Goal: Task Accomplishment & Management: Use online tool/utility

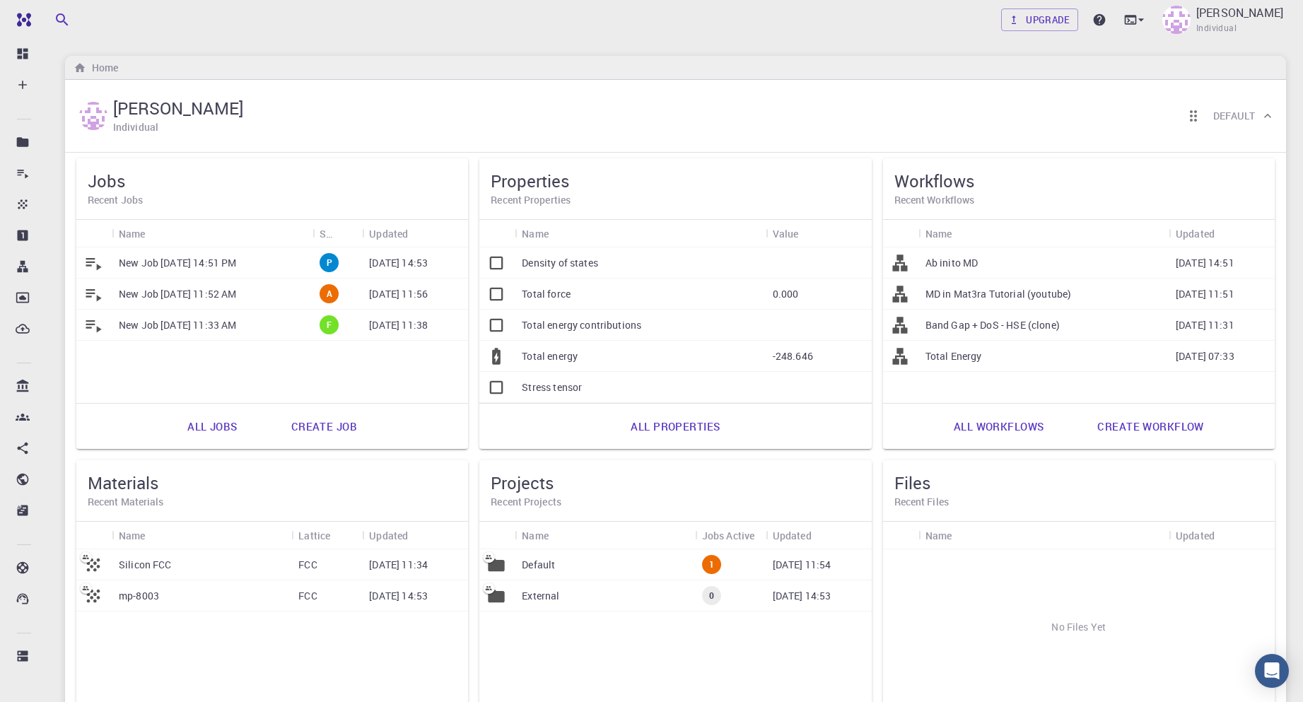
click at [299, 296] on div "New Job [DATE] 11:52 AM" at bounding box center [212, 294] width 201 height 31
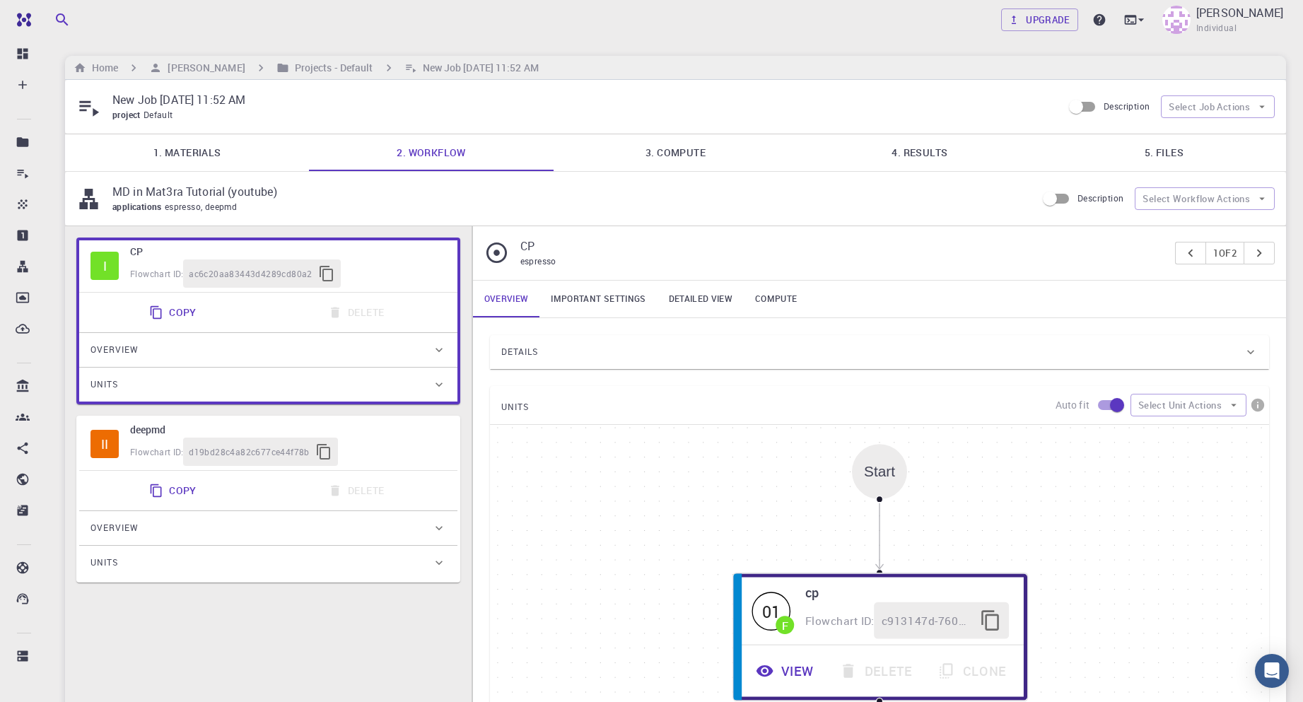
type input "/export/share/pseudo/si/gga/pbe/gbrv/1.0/us/si_pbe_gbrv_1.0.upf"
type input "/export/share/pseudo/c/gga/pbe/gbrv/1.2/us/c_pbe_gbrv_1.2.upf"
type input "/export/share/pseudo/n/gga/pbe/gbrv/1.2/us/n_pbe_gbrv_1.2.upf"
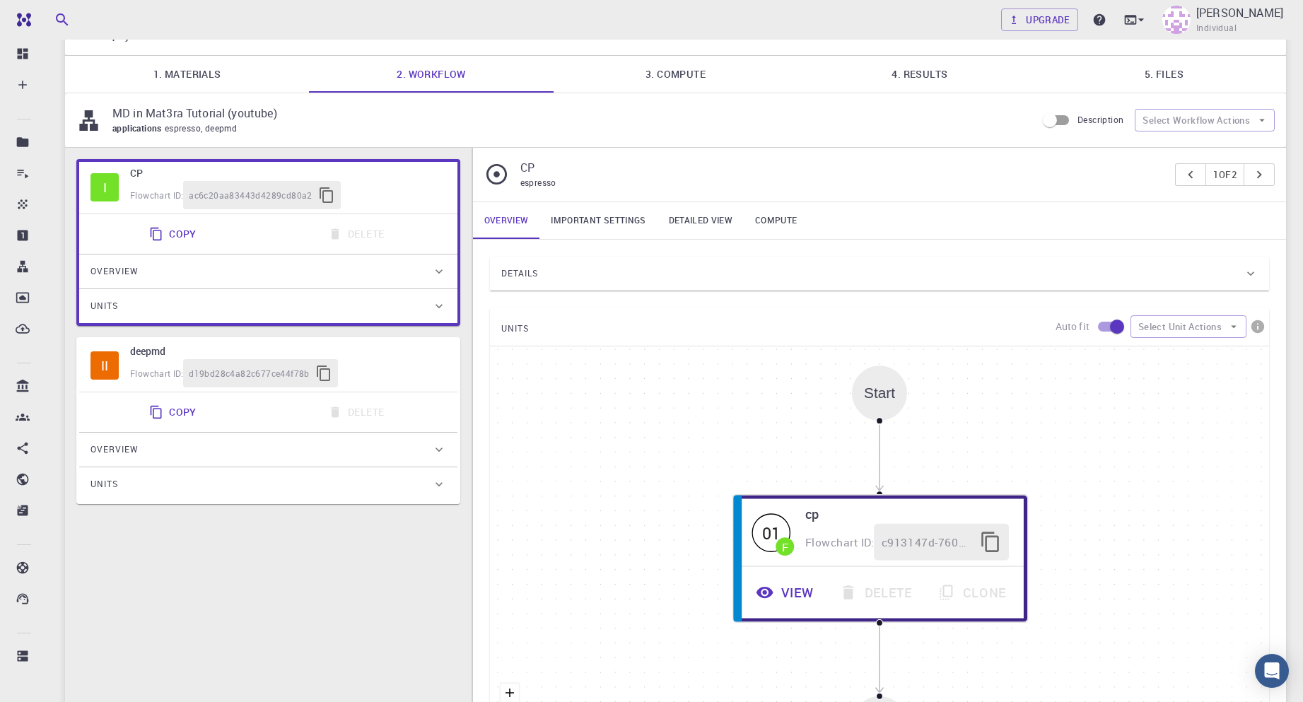
scroll to position [327, 0]
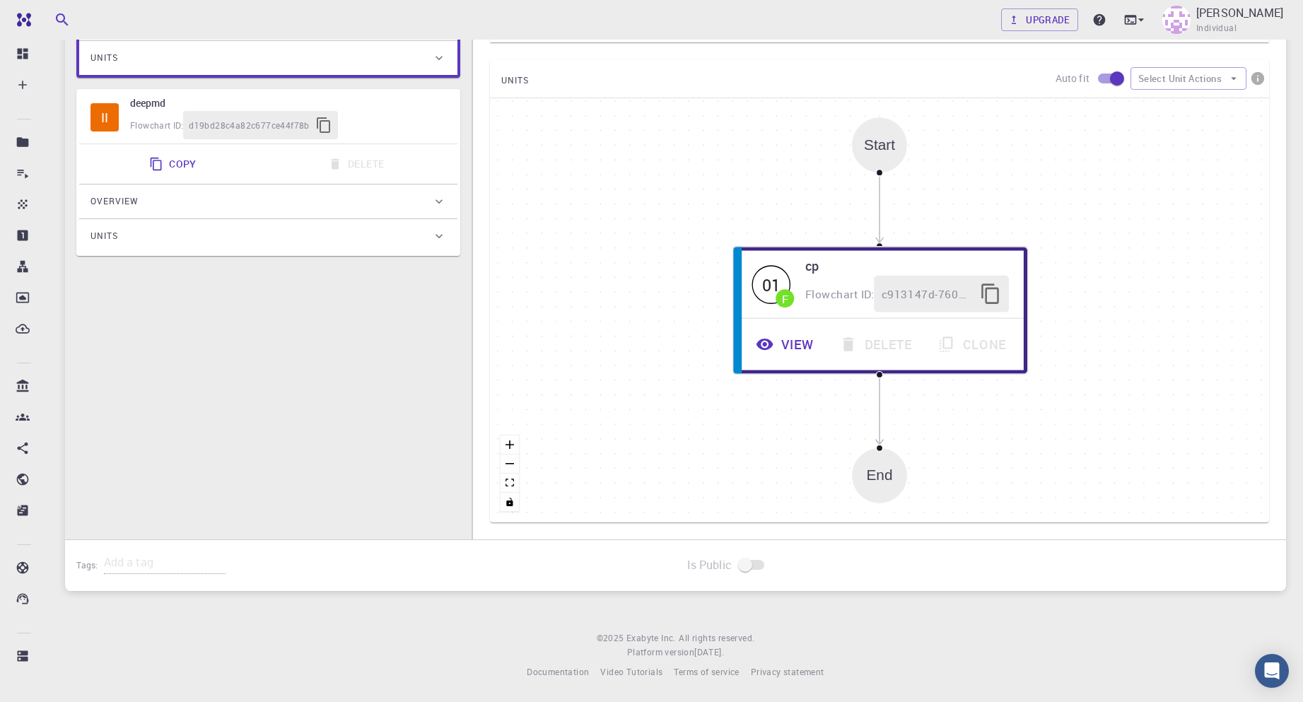
click at [371, 110] on h6 "deepmd" at bounding box center [288, 103] width 316 height 16
type input "deepmd"
type input "2.0.2"
type input "Default"
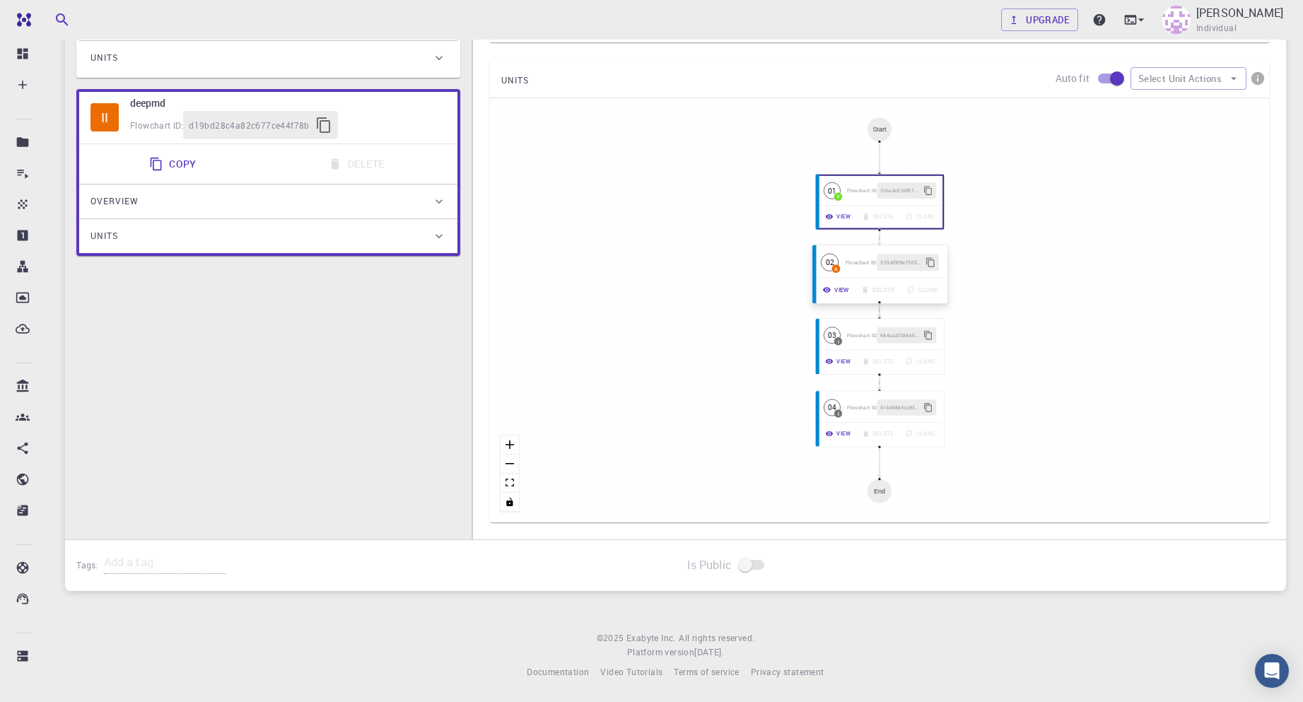
click at [833, 288] on button "View" at bounding box center [837, 289] width 38 height 17
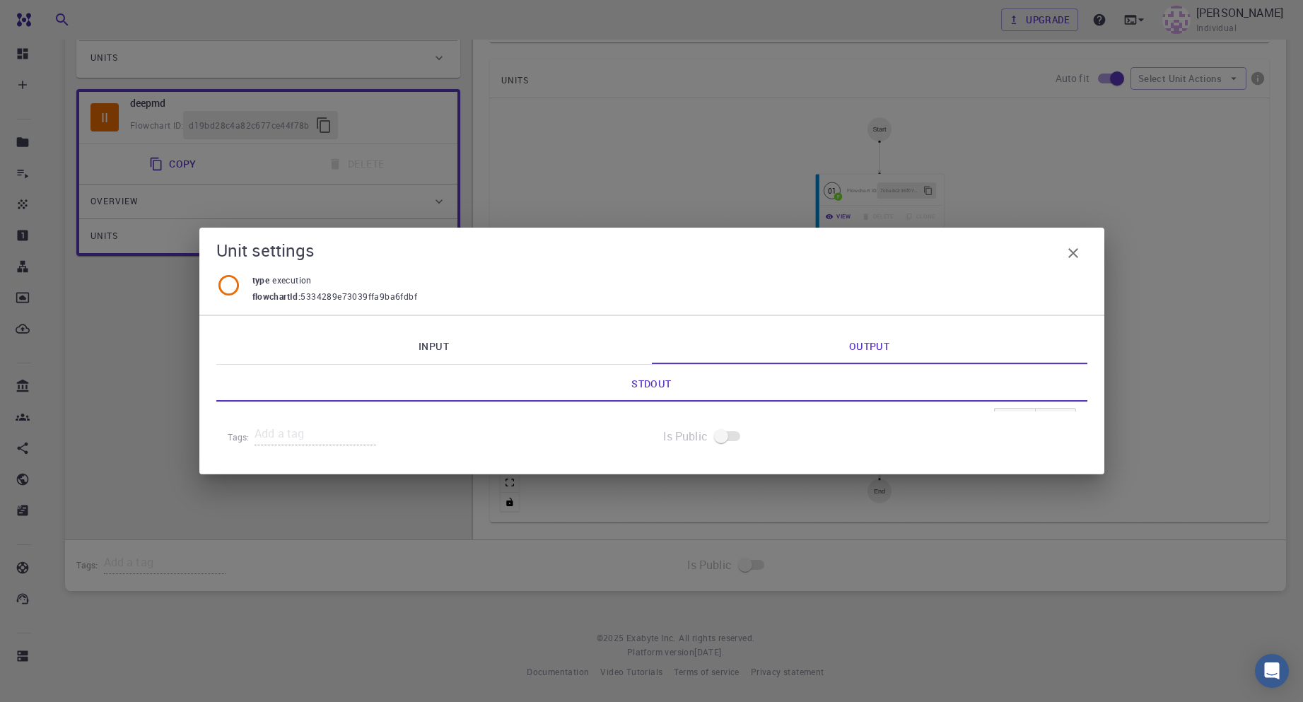
click at [501, 347] on link "Input" at bounding box center [434, 345] width 436 height 37
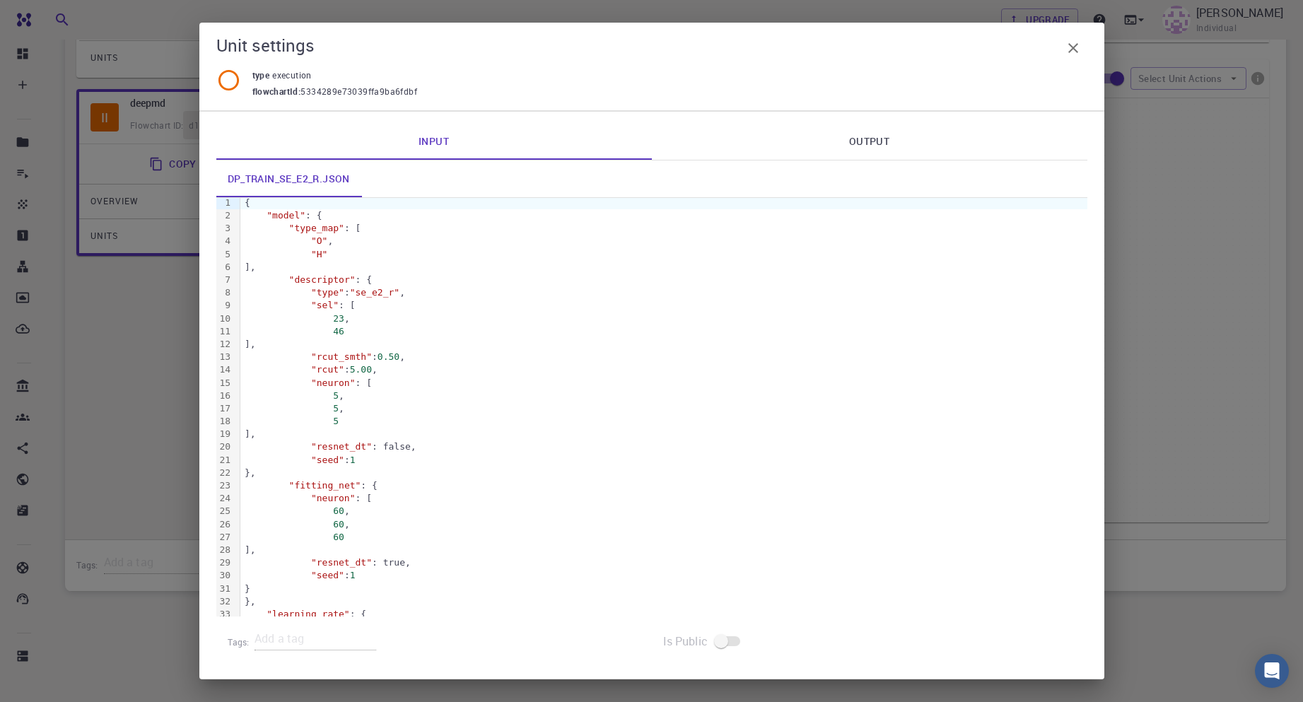
scroll to position [0, 0]
click at [1069, 47] on icon "button" at bounding box center [1073, 48] width 17 height 17
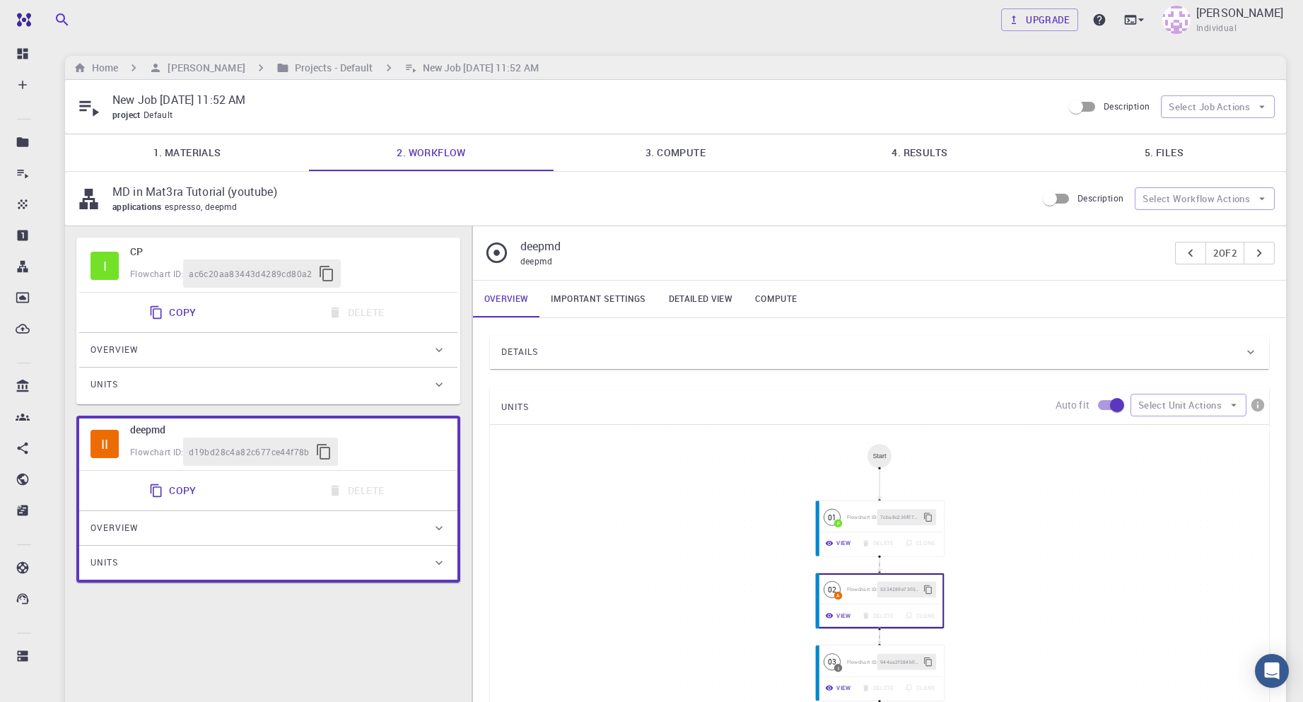
click at [228, 140] on link "1. Materials" at bounding box center [187, 152] width 244 height 37
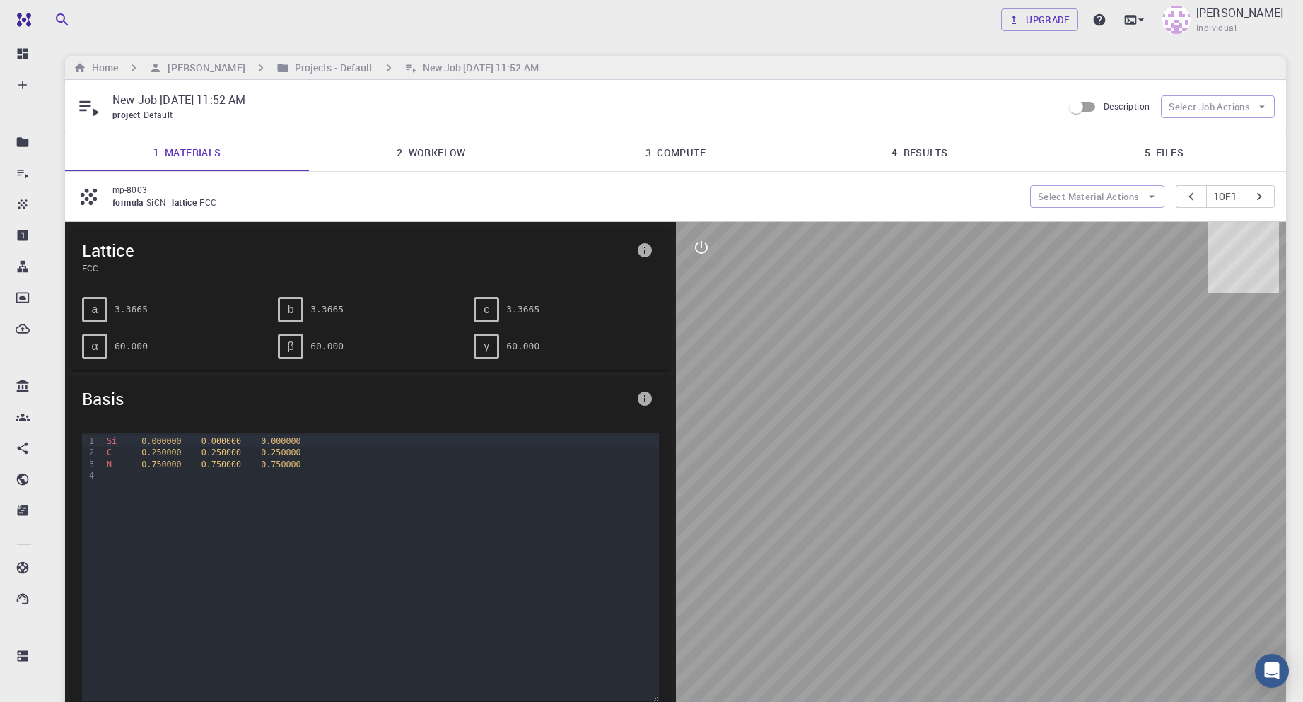
click at [417, 147] on link "2. Workflow" at bounding box center [431, 152] width 244 height 37
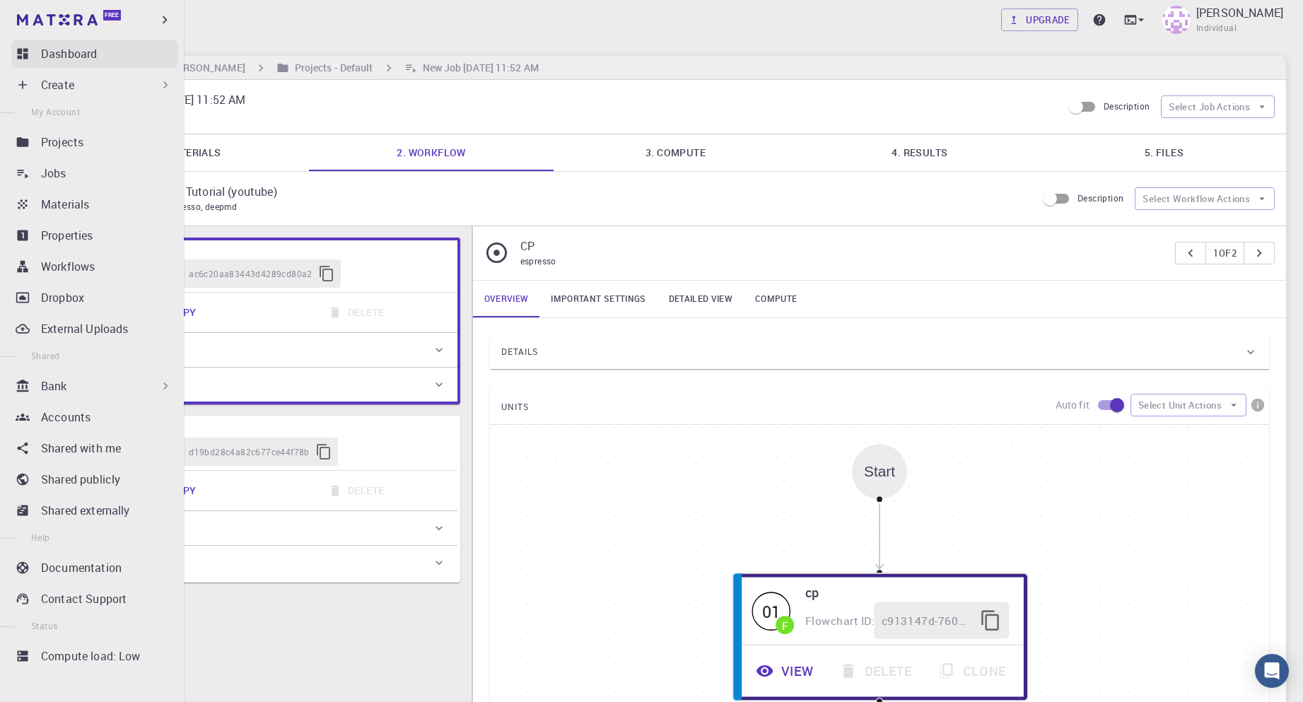
click at [96, 57] on p "Dashboard" at bounding box center [69, 53] width 56 height 17
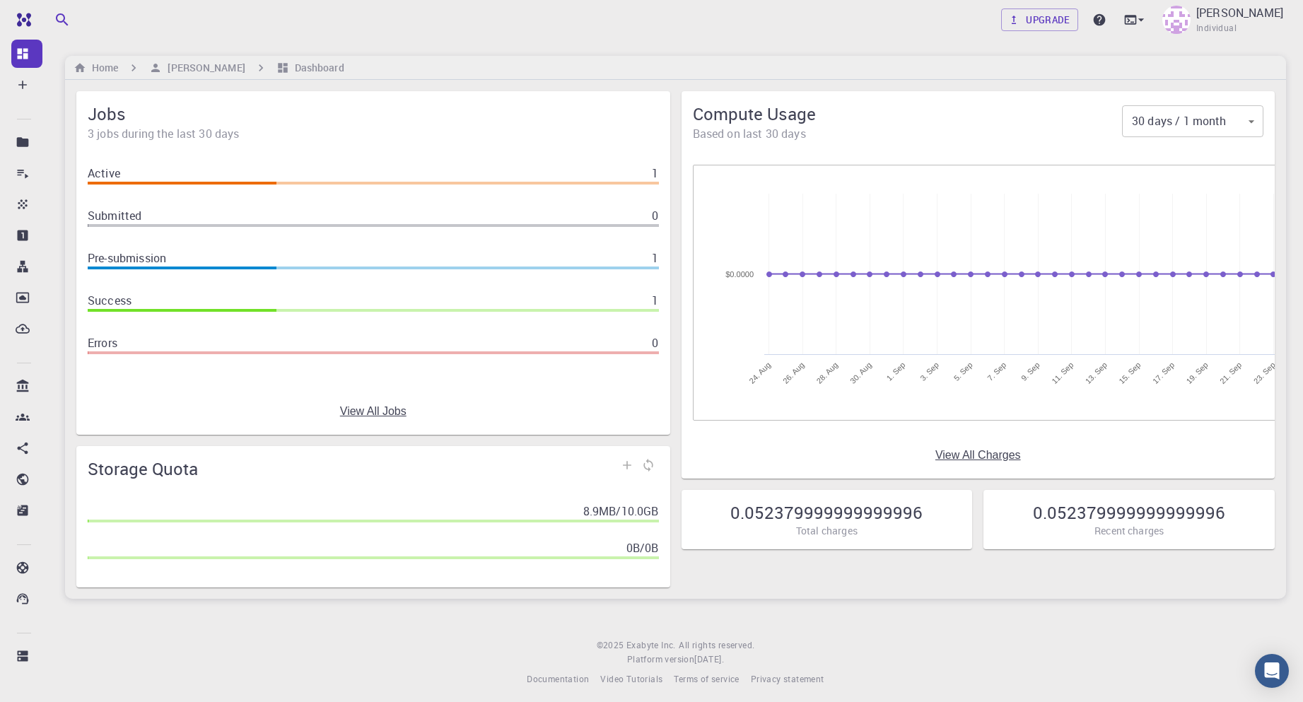
click at [383, 406] on link "View All Jobs" at bounding box center [373, 411] width 66 height 13
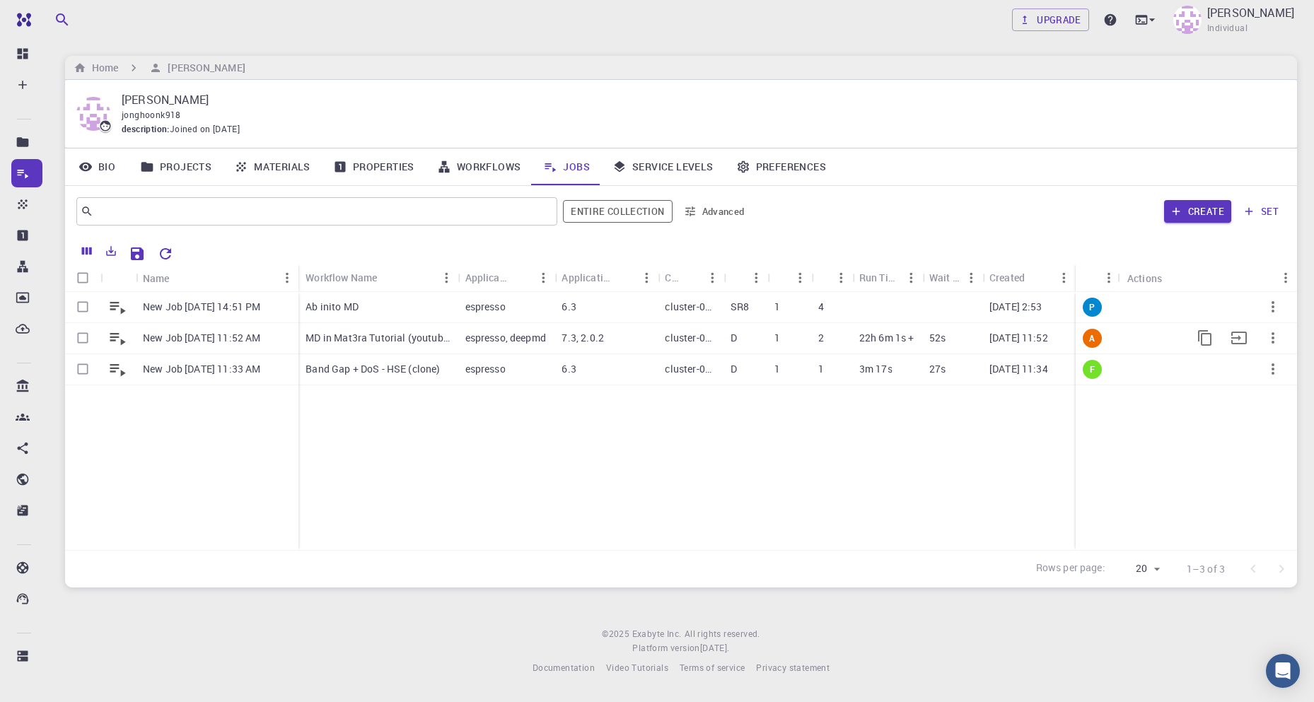
click at [1284, 345] on button "button" at bounding box center [1273, 338] width 34 height 34
click at [1284, 410] on span "Terminate" at bounding box center [1270, 404] width 40 height 14
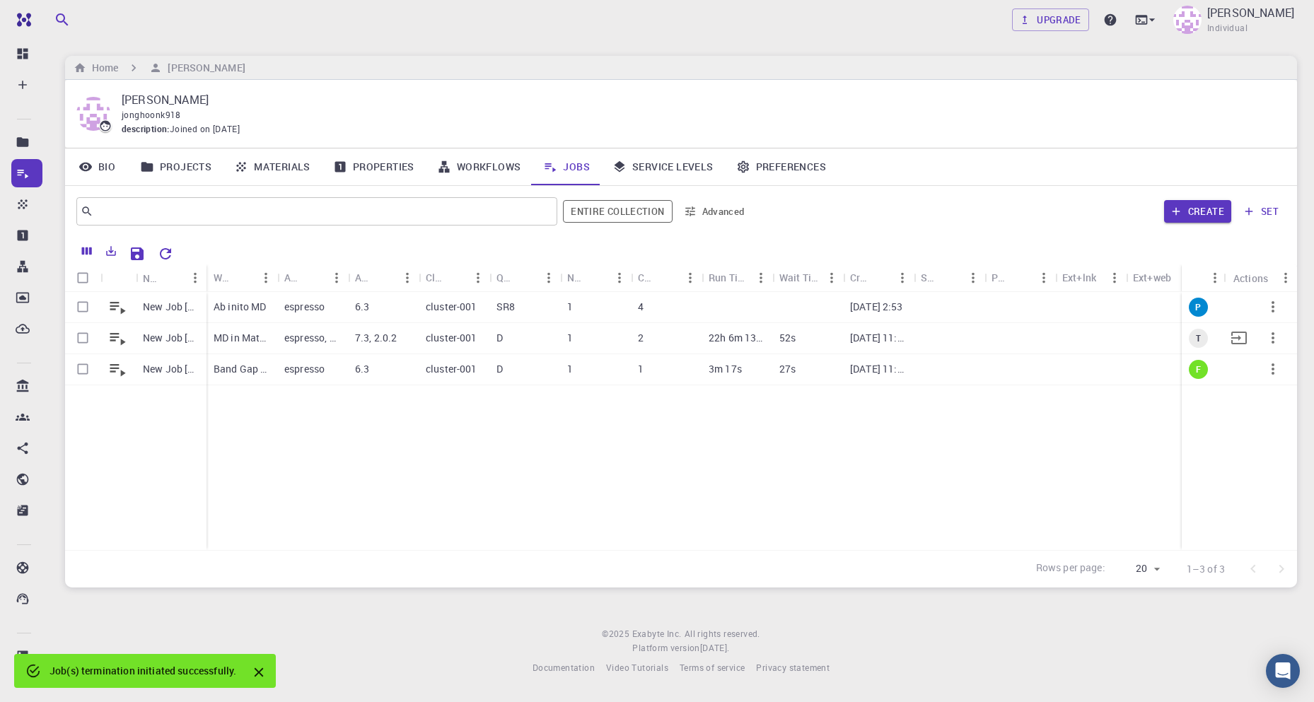
click at [276, 342] on div "MD in Mat3ra Tutorial (youtube)" at bounding box center [242, 338] width 71 height 31
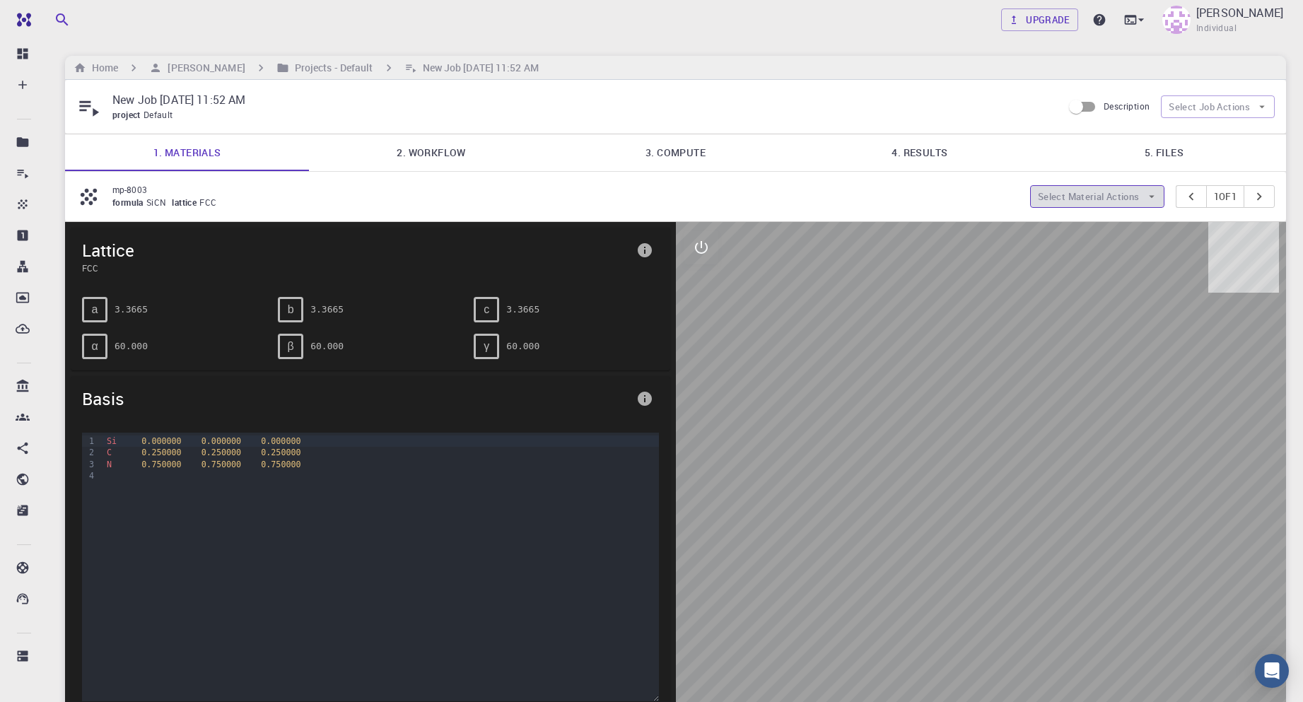
click at [1137, 195] on button "Select Material Actions" at bounding box center [1097, 196] width 134 height 23
click at [1146, 193] on icon "button" at bounding box center [1152, 196] width 13 height 13
click at [1202, 113] on button "Select Job Actions" at bounding box center [1218, 106] width 114 height 23
click at [924, 204] on div "formula SiCN lattice FCC" at bounding box center [565, 203] width 907 height 14
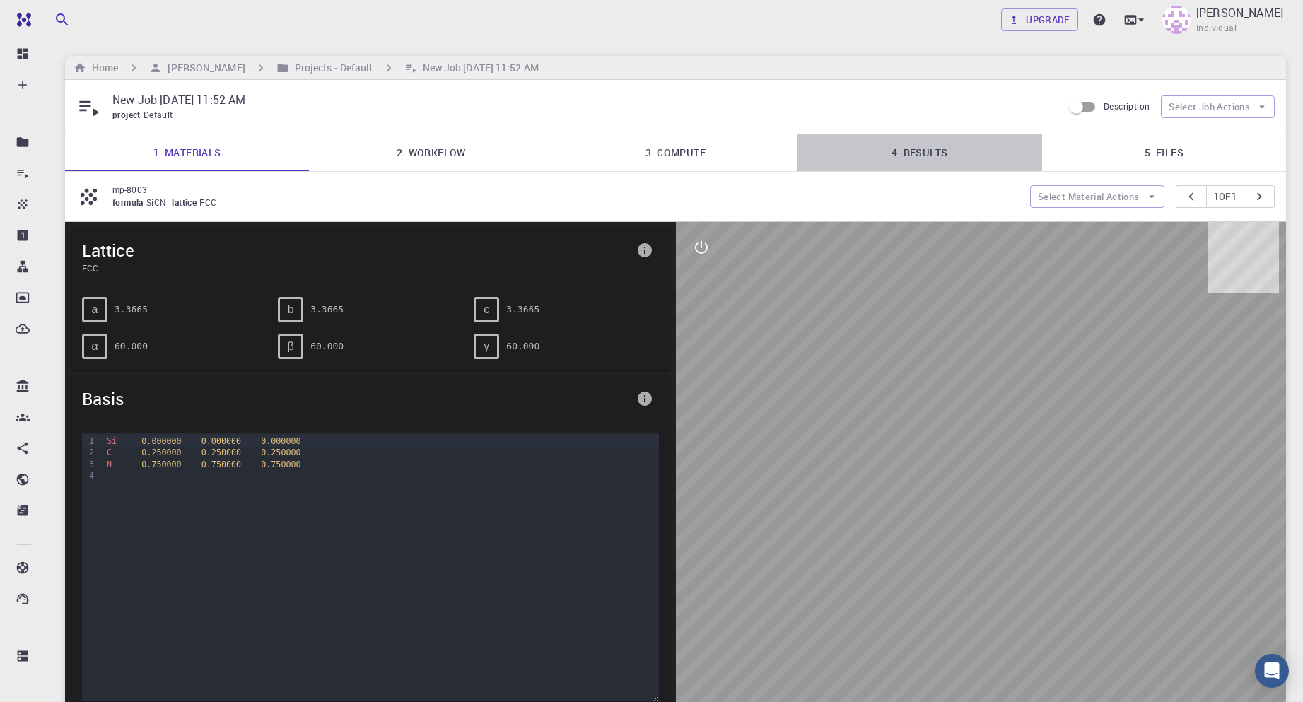
click at [943, 149] on link "4. Results" at bounding box center [920, 152] width 244 height 37
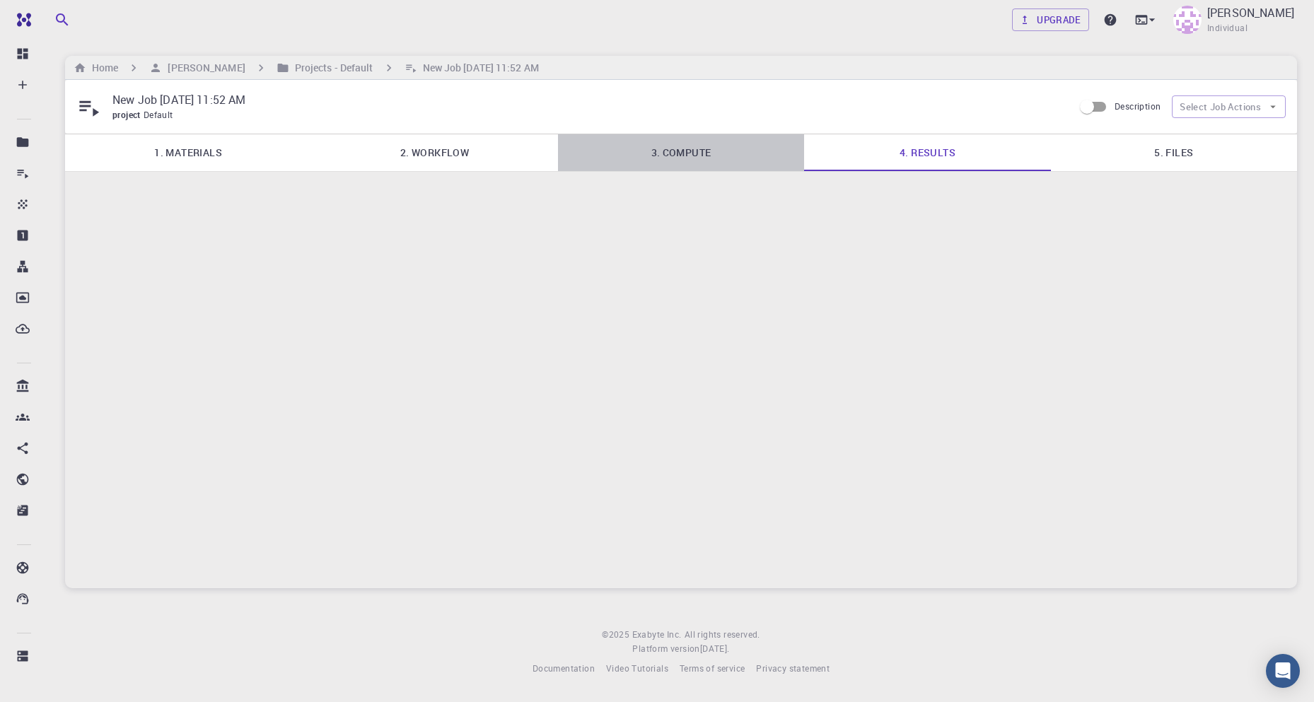
click at [660, 156] on link "3. Compute" at bounding box center [681, 152] width 246 height 37
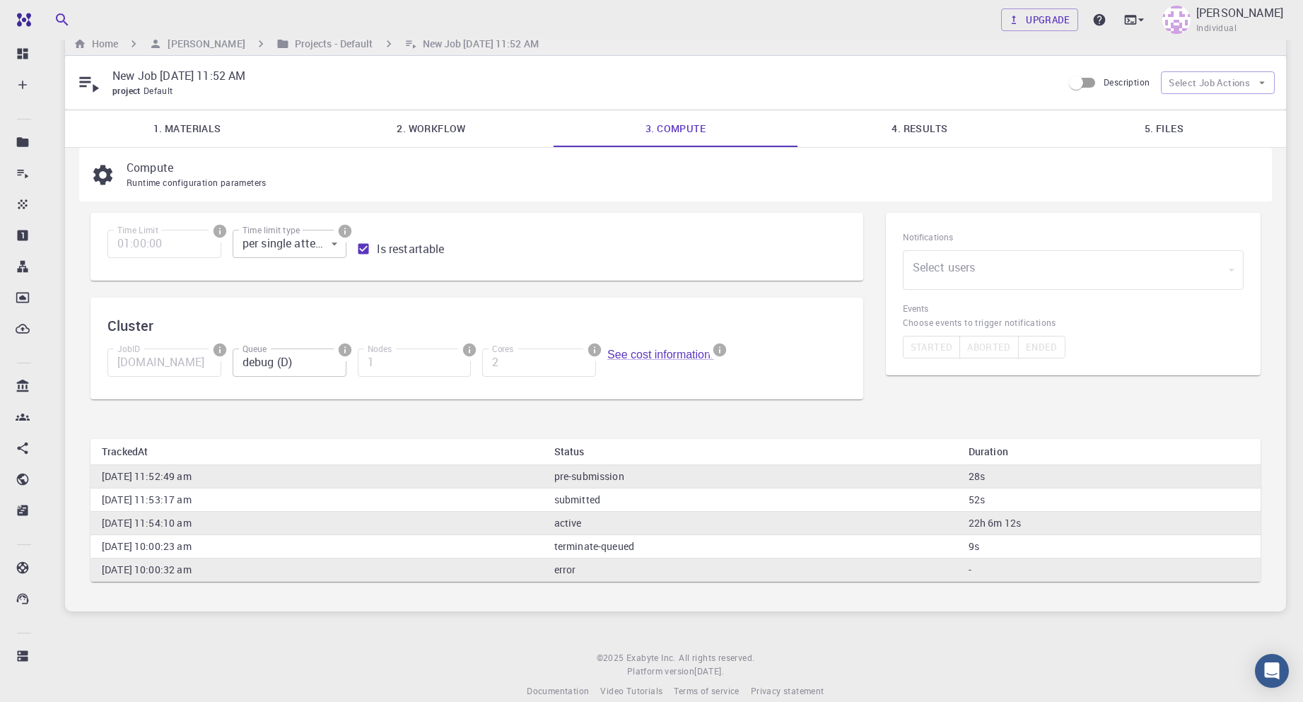
scroll to position [43, 0]
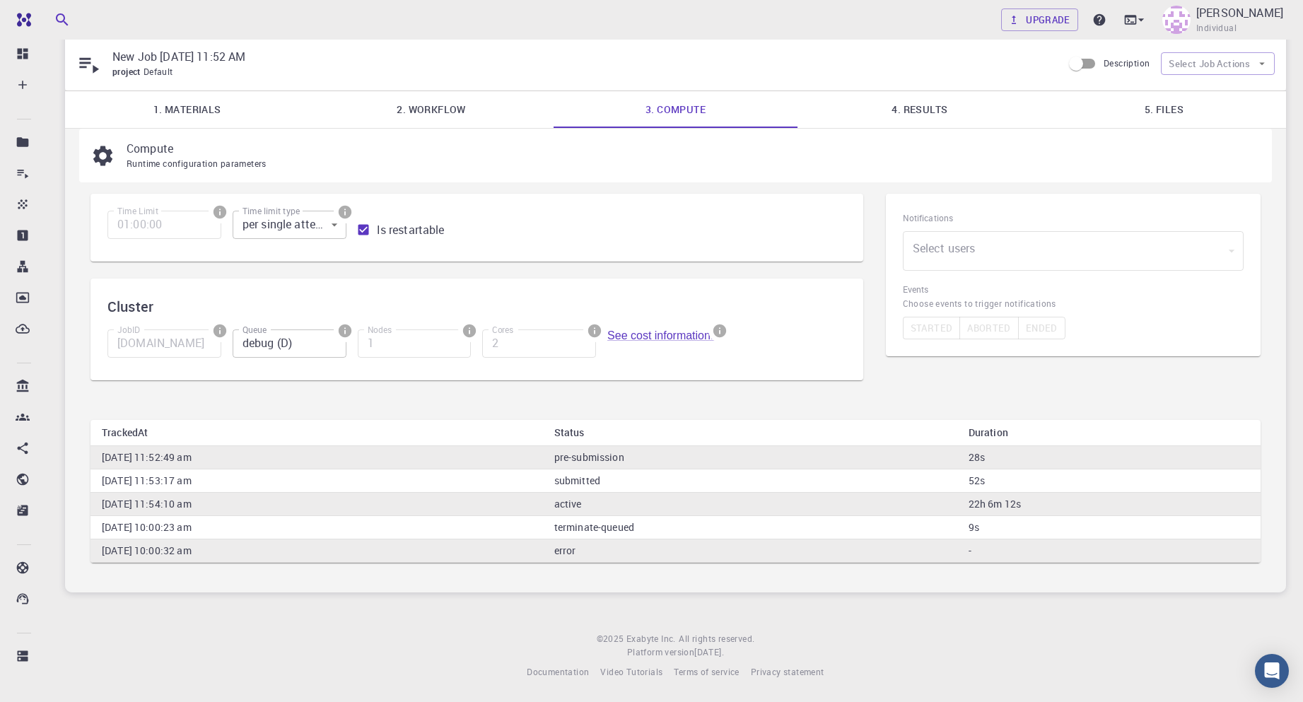
click at [327, 541] on td "Tuesday, September 23rd 2025, 10:00:32 am" at bounding box center [317, 551] width 453 height 23
drag, startPoint x: 327, startPoint y: 557, endPoint x: 340, endPoint y: 554, distance: 12.9
click at [327, 557] on td "Tuesday, September 23rd 2025, 10:00:32 am" at bounding box center [317, 551] width 453 height 23
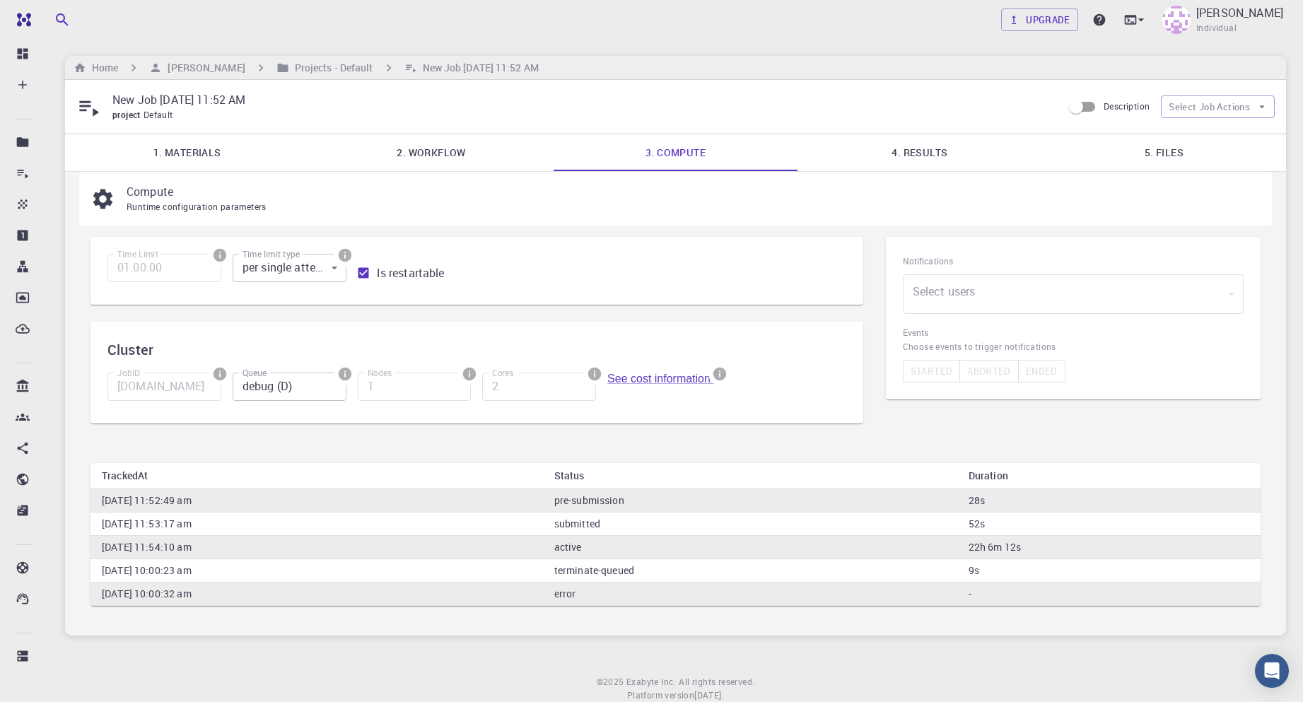
click at [910, 156] on link "4. Results" at bounding box center [920, 152] width 244 height 37
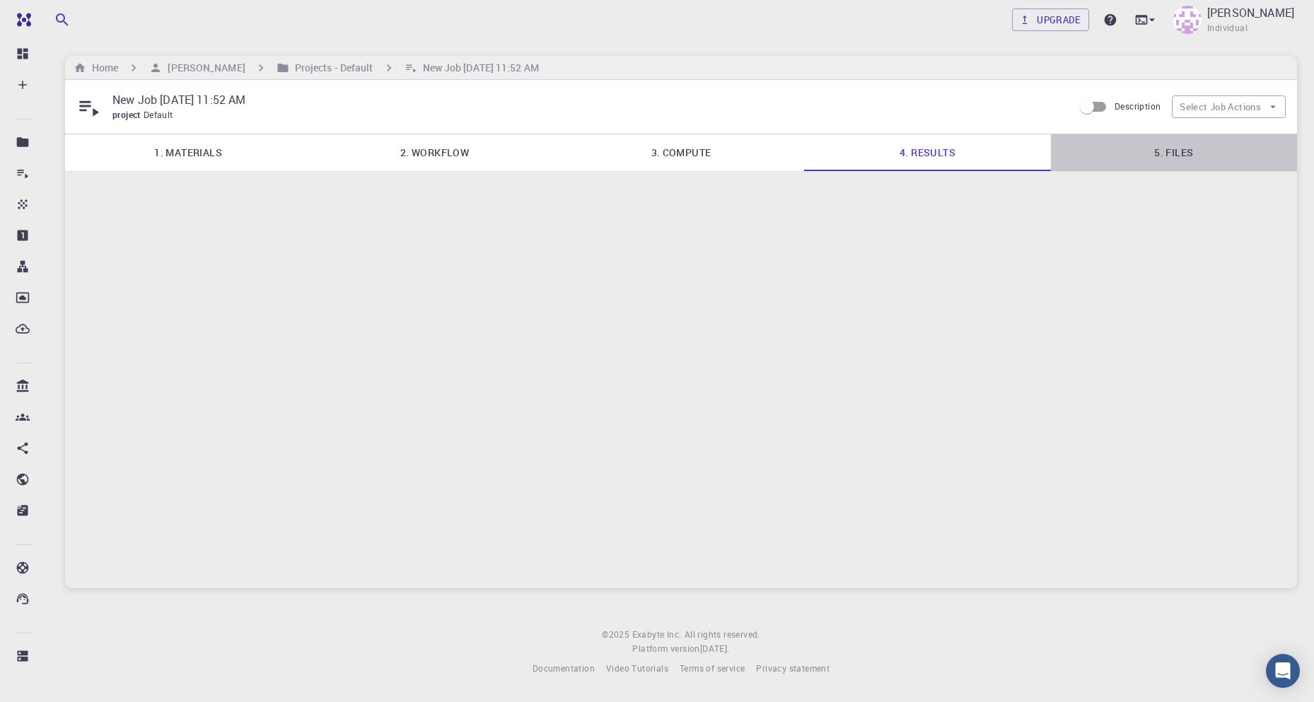
click at [1195, 158] on link "5. Files" at bounding box center [1174, 152] width 246 height 37
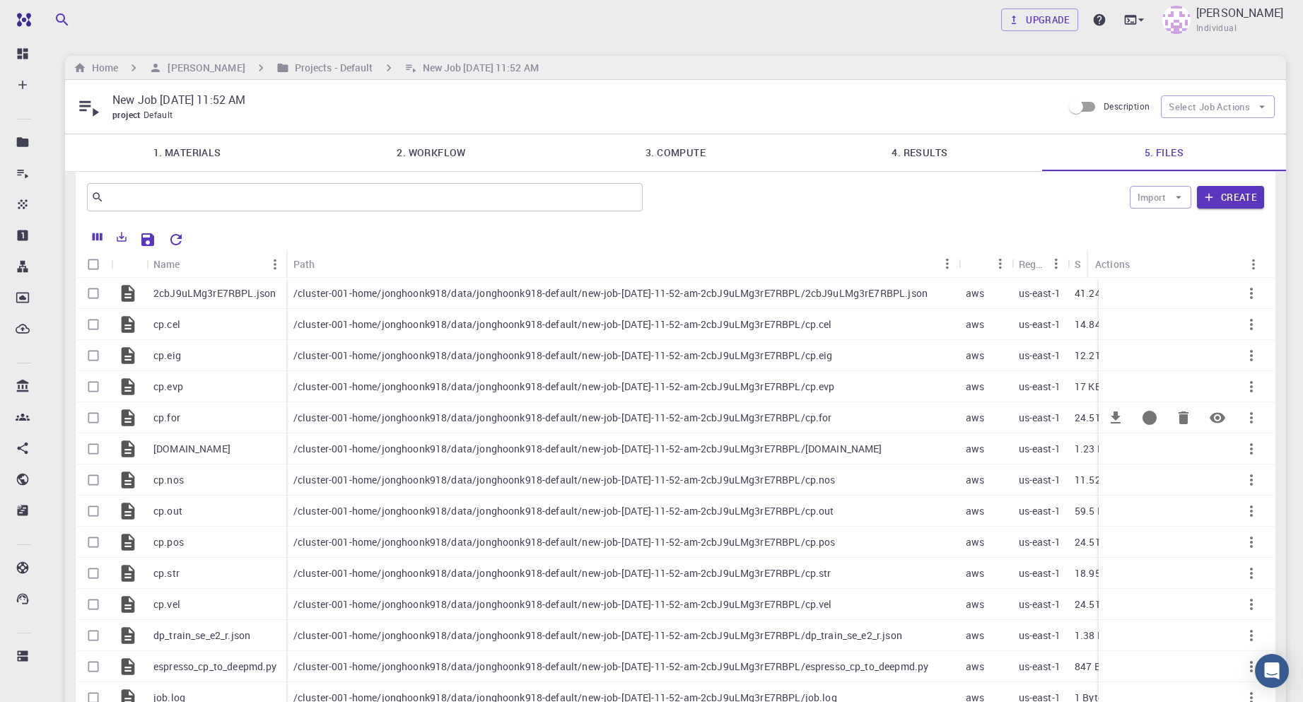
scroll to position [283, 0]
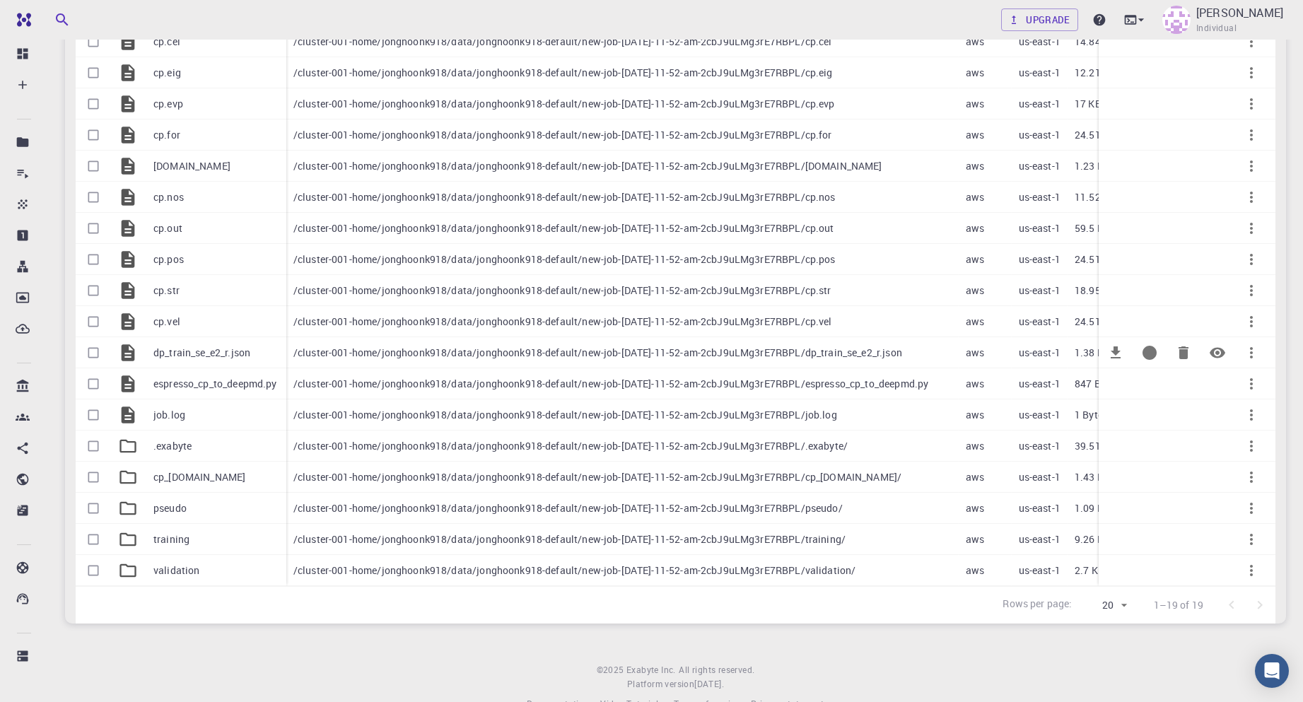
click at [419, 356] on p "/cluster-001-home/jonghoonk918/data/jonghoonk918-default/new-job-sep-22-2025-11…" at bounding box center [598, 353] width 609 height 14
click at [376, 417] on p "/cluster-001-home/jonghoonk918/data/jonghoonk918-default/new-job-sep-22-2025-11…" at bounding box center [566, 415] width 544 height 14
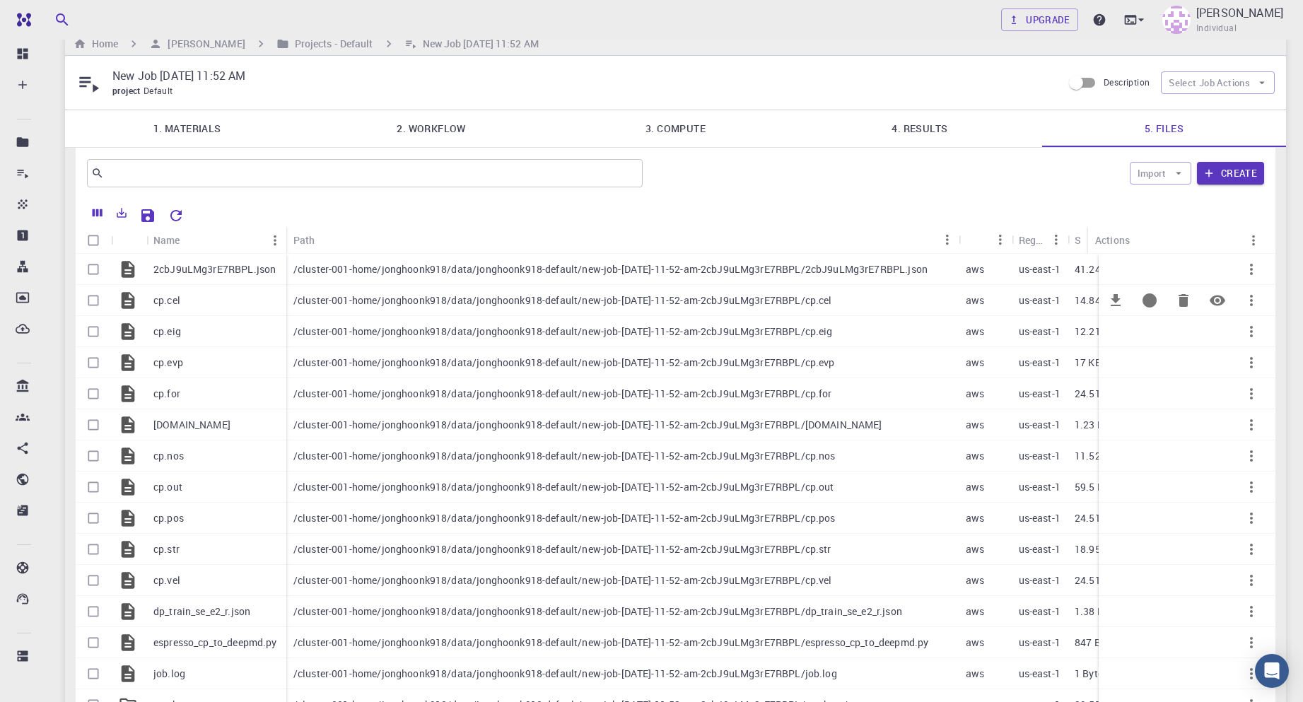
scroll to position [325, 0]
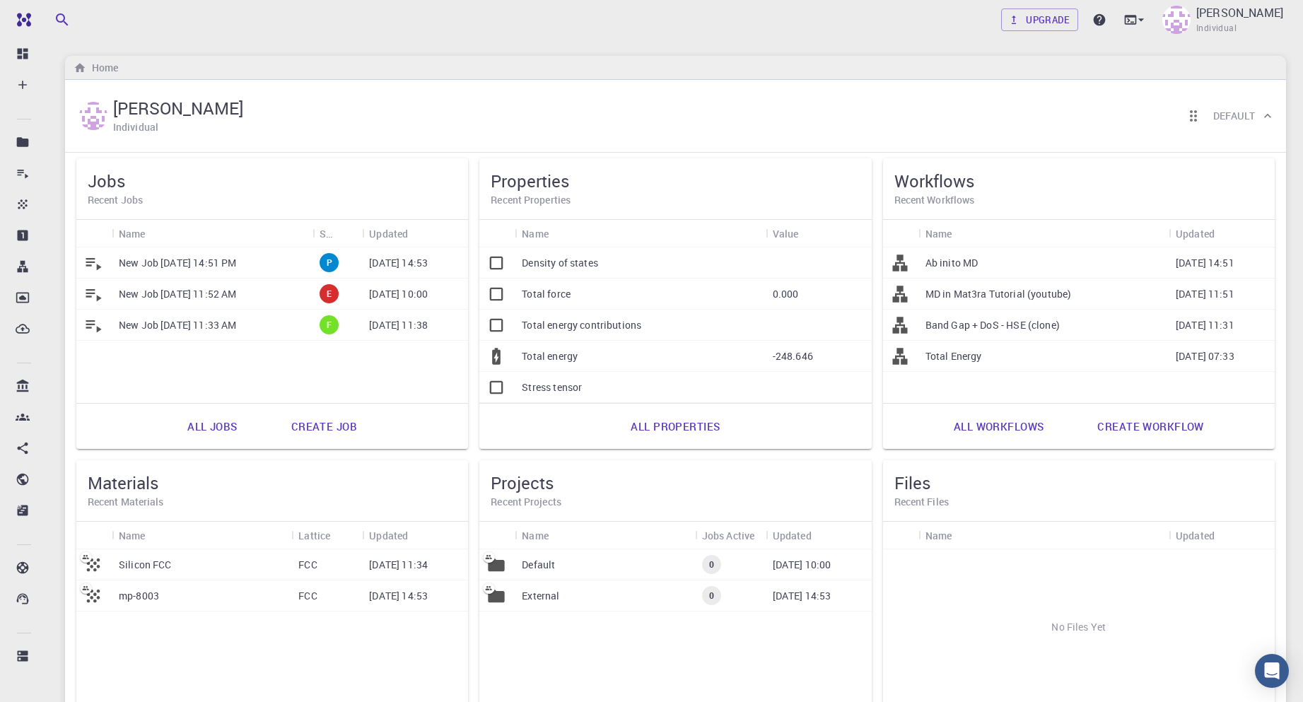
click at [570, 591] on div "External" at bounding box center [605, 596] width 180 height 31
click at [557, 569] on div "Default" at bounding box center [605, 565] width 180 height 31
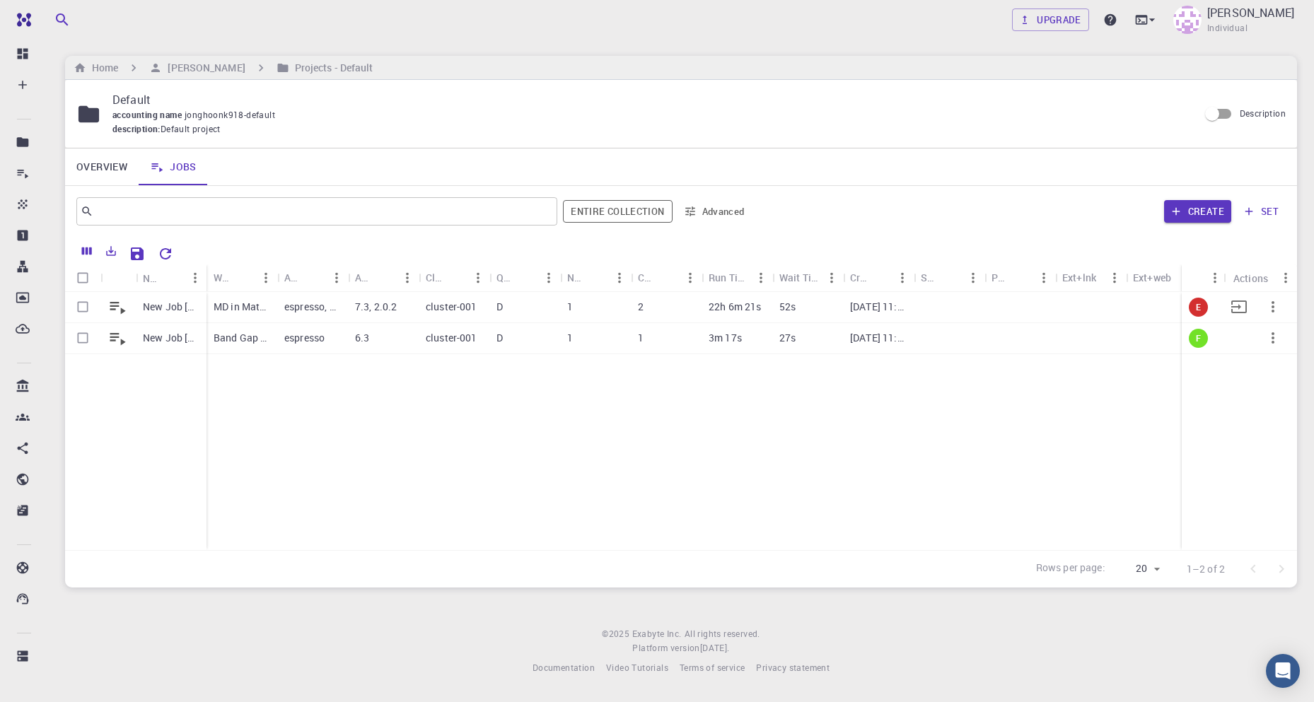
click at [179, 304] on p "New Job [DATE] 11:52 AM" at bounding box center [171, 307] width 57 height 14
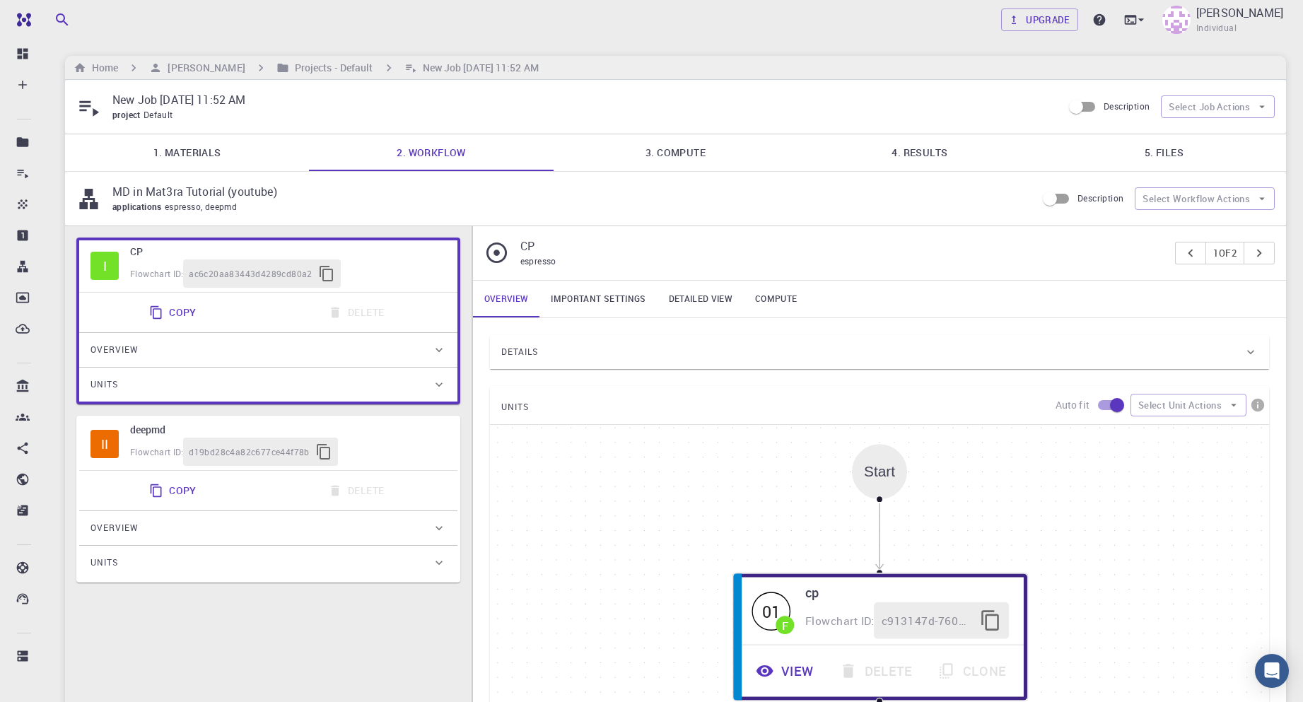
click at [898, 151] on link "4. Results" at bounding box center [920, 152] width 244 height 37
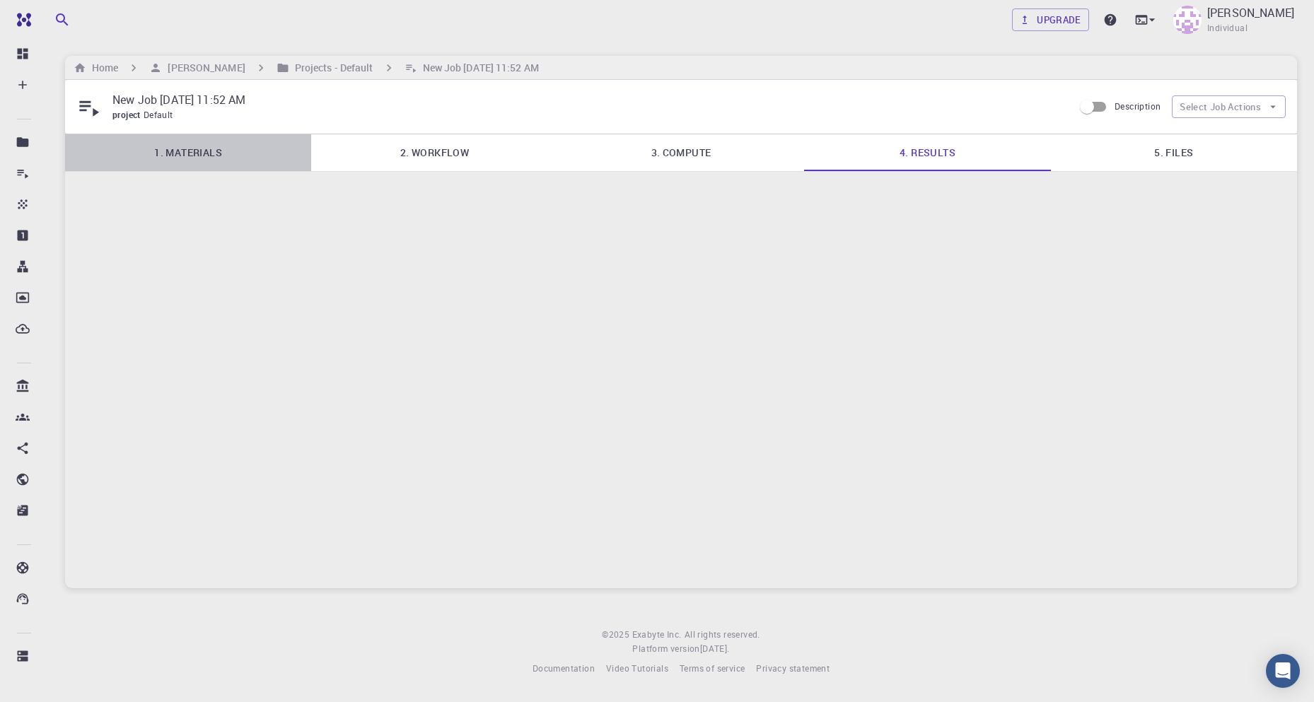
click at [184, 148] on link "1. Materials" at bounding box center [188, 152] width 246 height 37
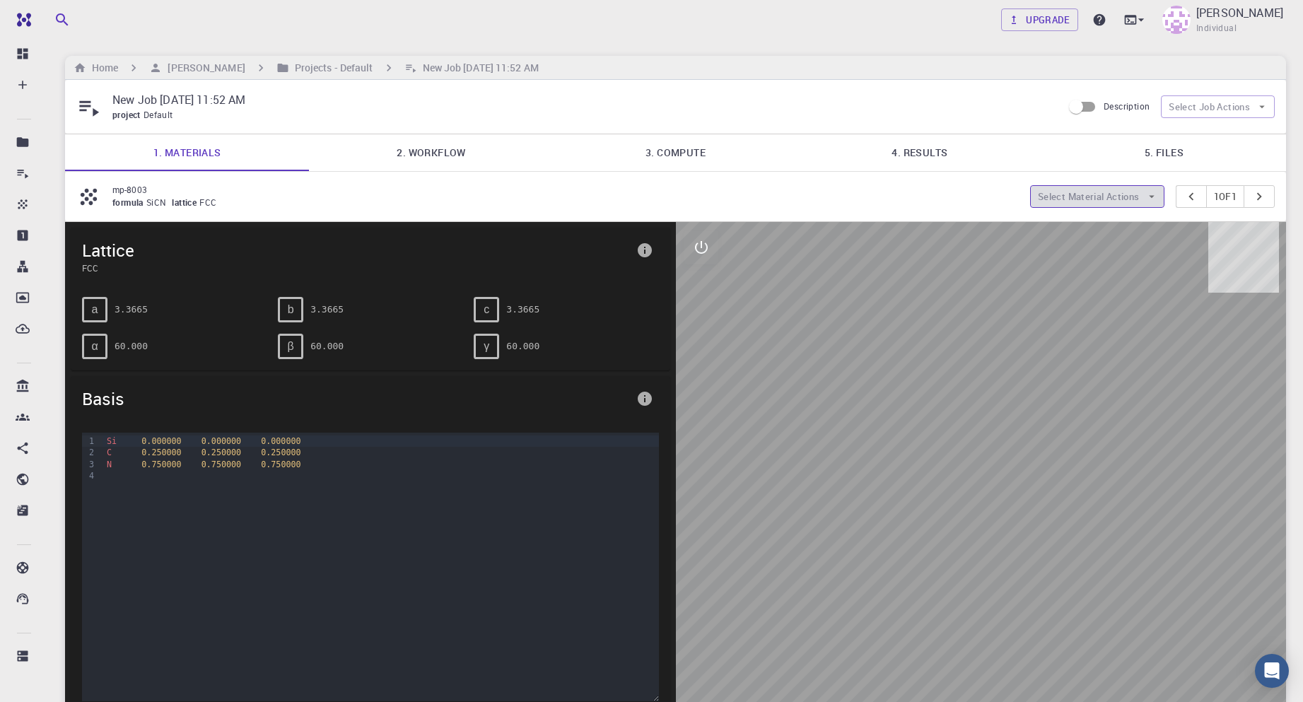
click at [1063, 196] on button "Select Material Actions" at bounding box center [1097, 196] width 134 height 23
click at [1161, 192] on div "Select Material Actions 1 of 1" at bounding box center [1152, 196] width 245 height 23
click at [1146, 195] on icon "button" at bounding box center [1152, 196] width 13 height 13
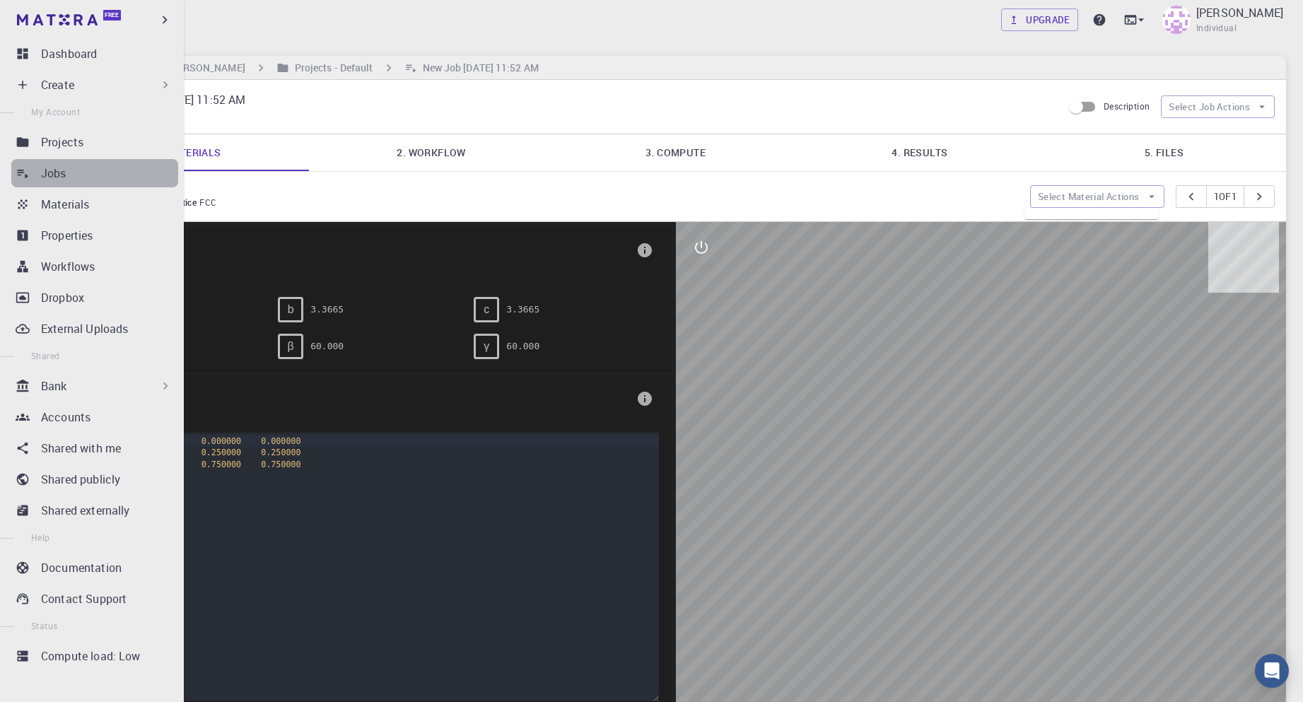
click at [100, 170] on div "Jobs" at bounding box center [109, 173] width 137 height 17
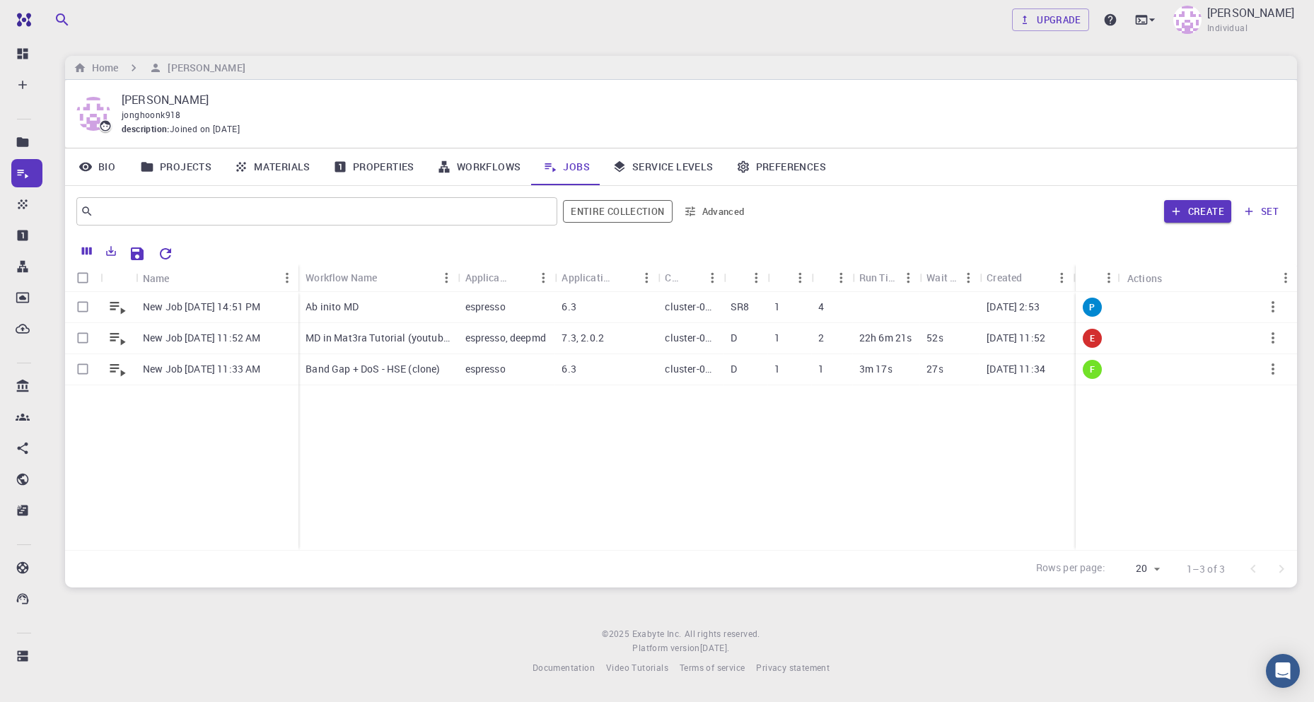
click at [1203, 191] on div "​ Entire collection Advanced Create set" at bounding box center [681, 211] width 1232 height 51
click at [1199, 205] on button "Create" at bounding box center [1197, 211] width 67 height 23
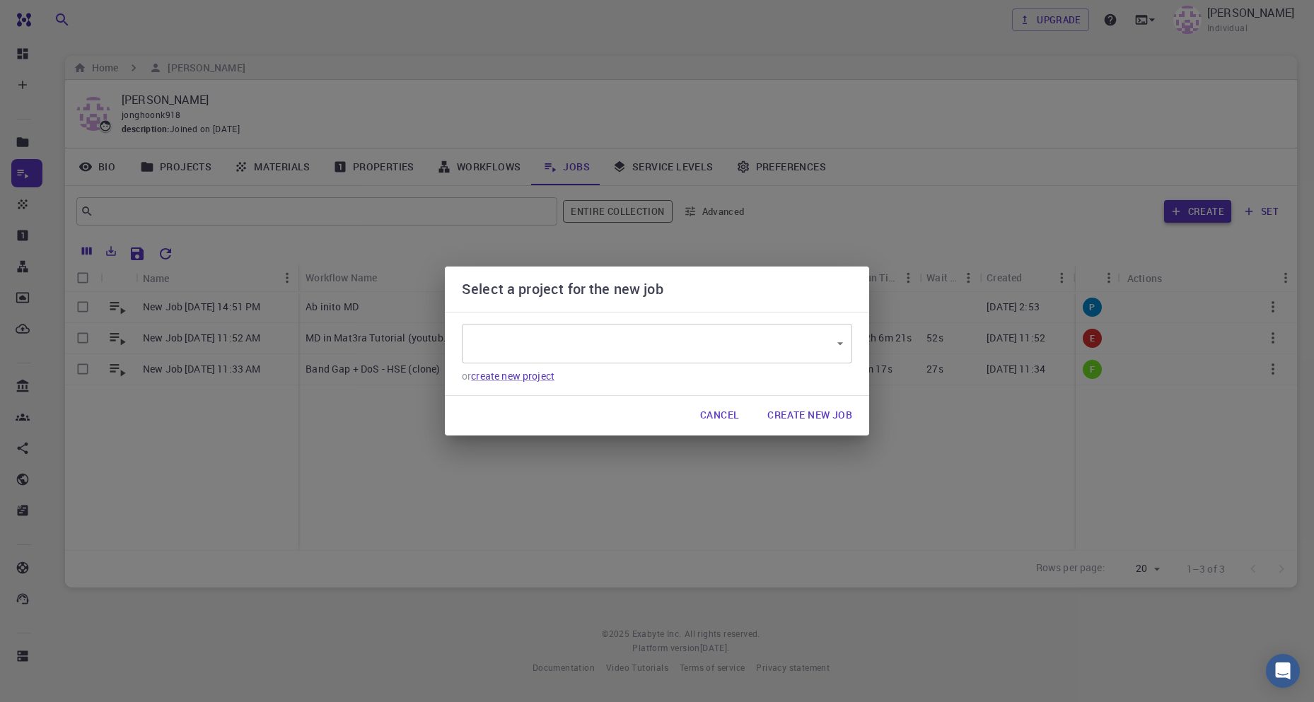
type input "grfNZ5beEAAYNRBhX"
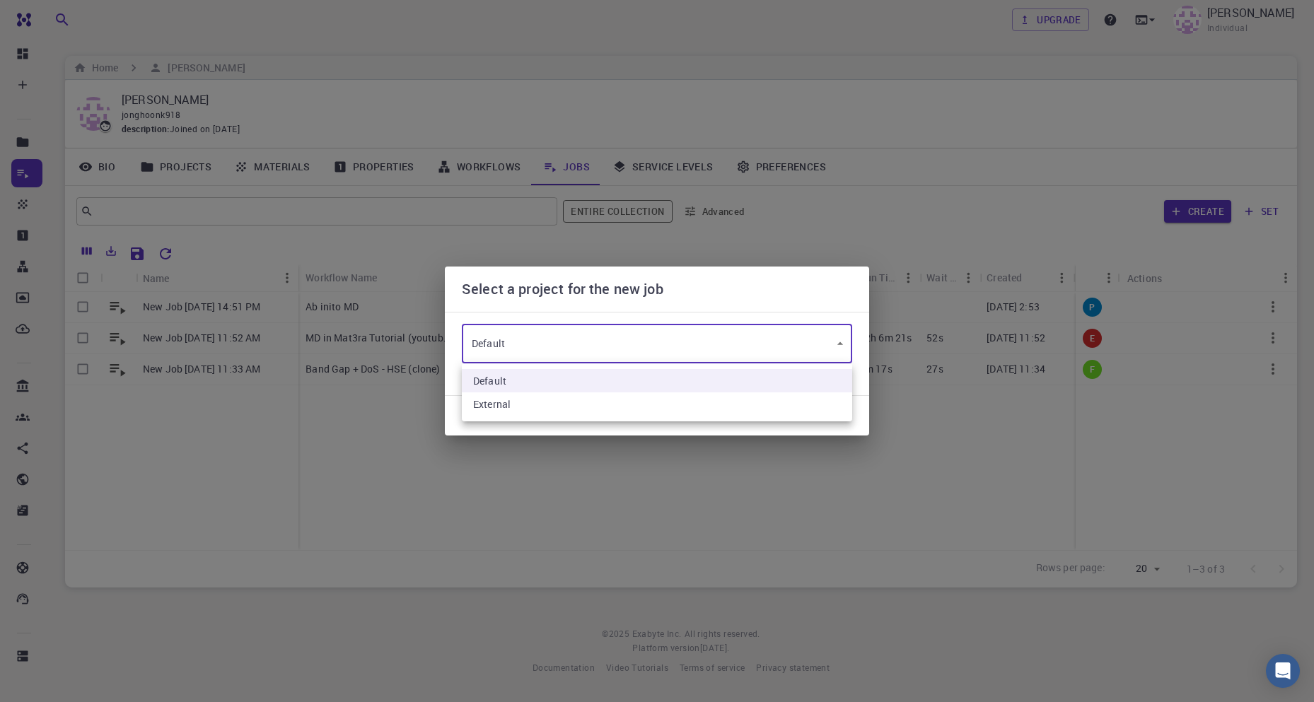
click at [639, 335] on body "Free Dashboard Create New Job New Material Create Material Upload File Import f…" at bounding box center [657, 351] width 1314 height 702
click at [639, 335] on div at bounding box center [657, 351] width 1314 height 702
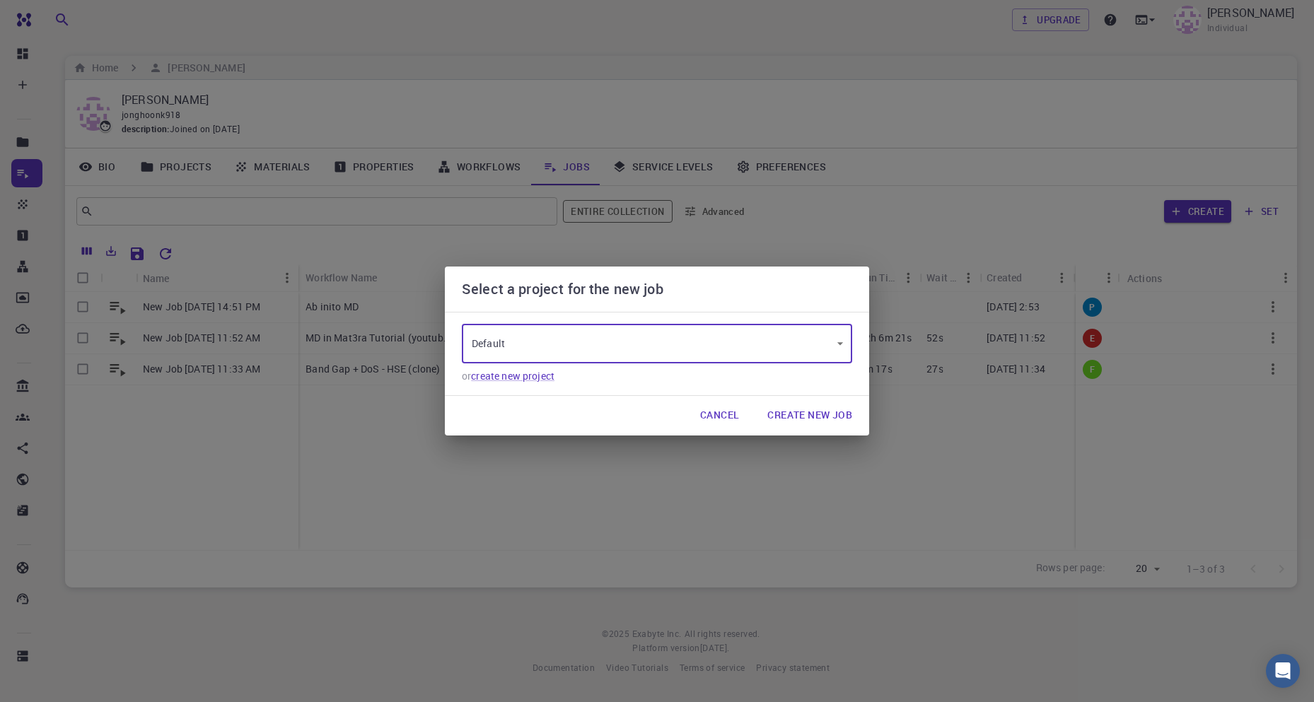
click at [830, 409] on button "Create New Job" at bounding box center [809, 416] width 107 height 28
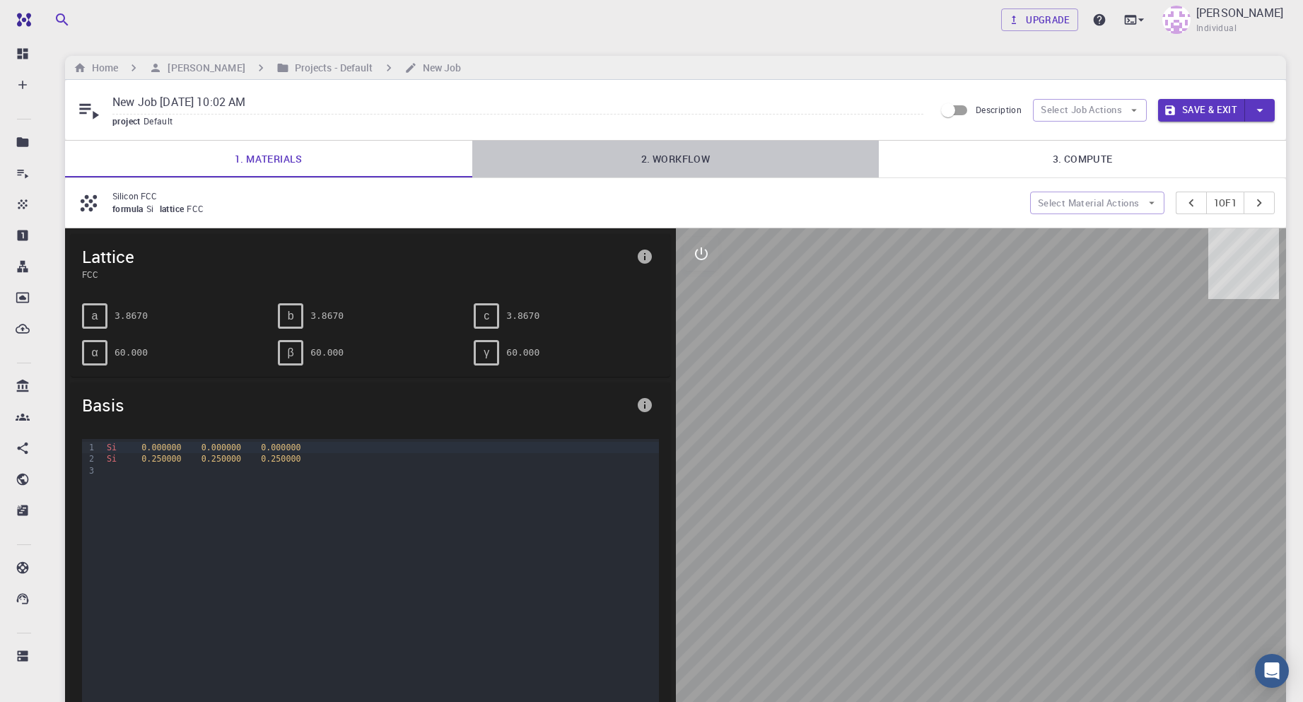
click at [740, 163] on link "2. Workflow" at bounding box center [675, 159] width 407 height 37
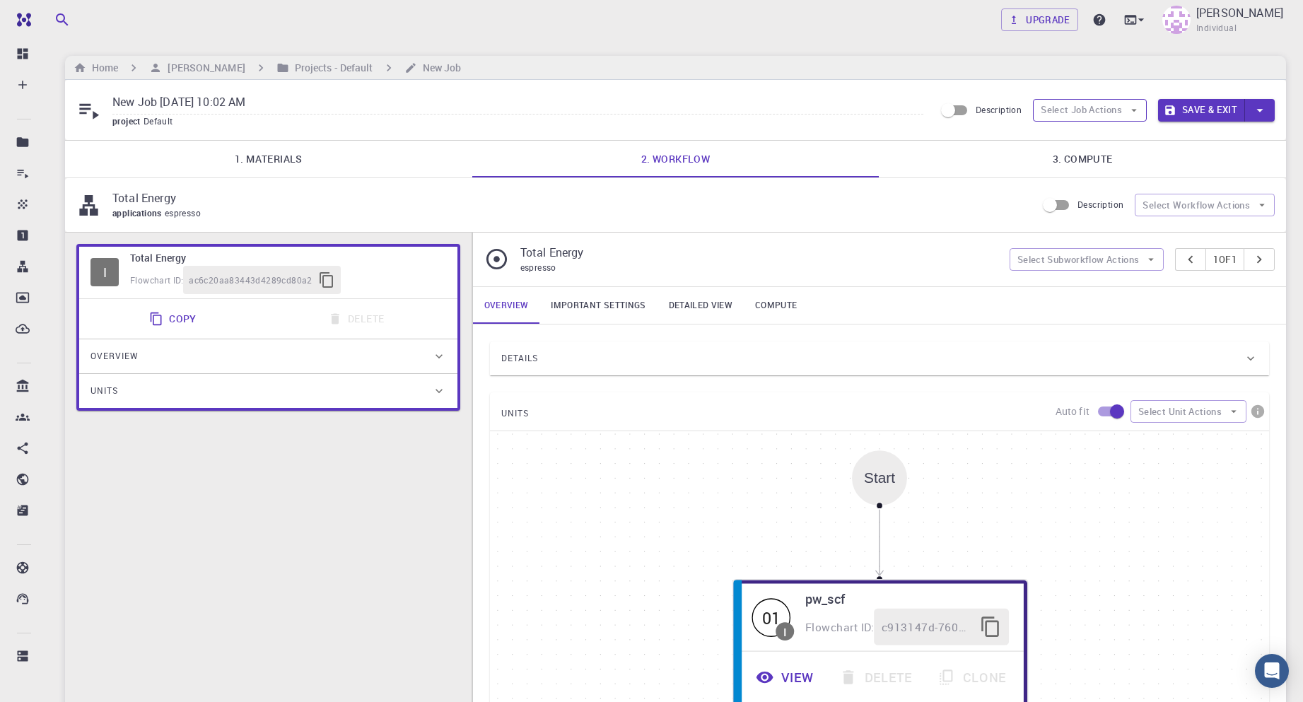
click at [1113, 107] on button "Select Job Actions" at bounding box center [1090, 110] width 114 height 23
click at [1110, 182] on span "Select workflow" at bounding box center [1102, 184] width 66 height 14
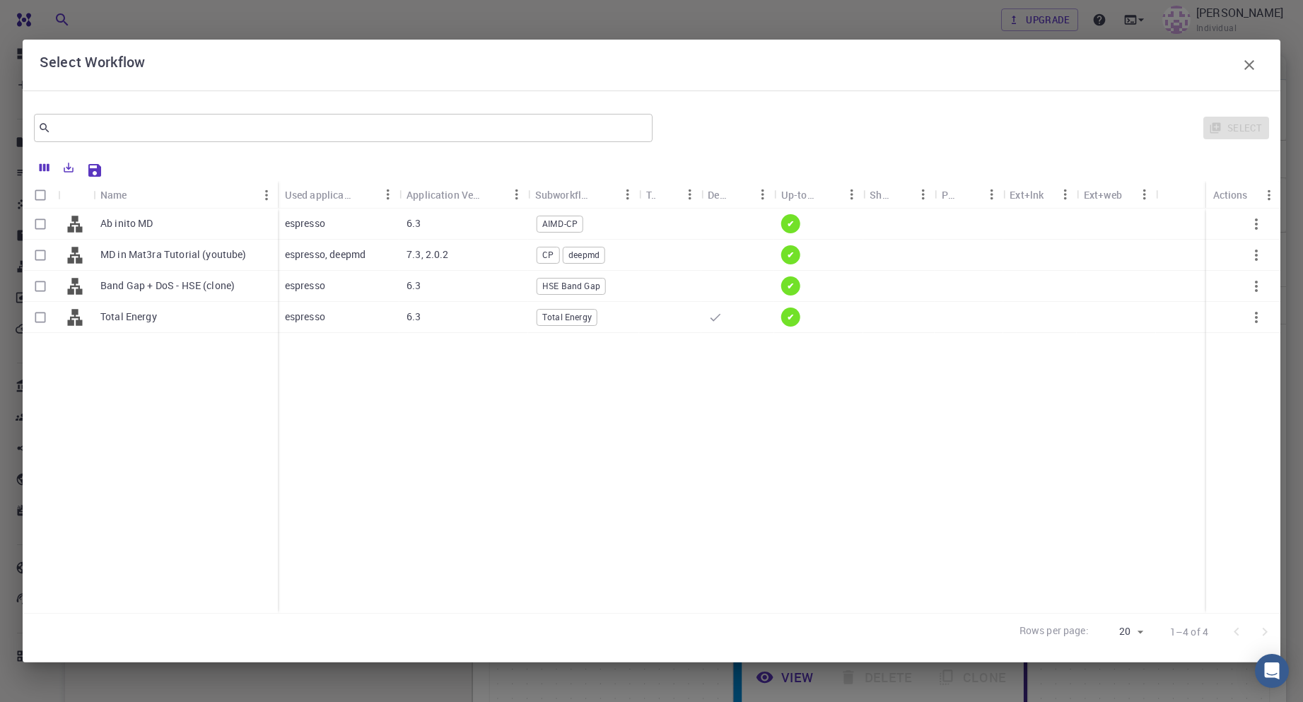
click at [34, 254] on input "Select row" at bounding box center [40, 255] width 27 height 27
checkbox input "true"
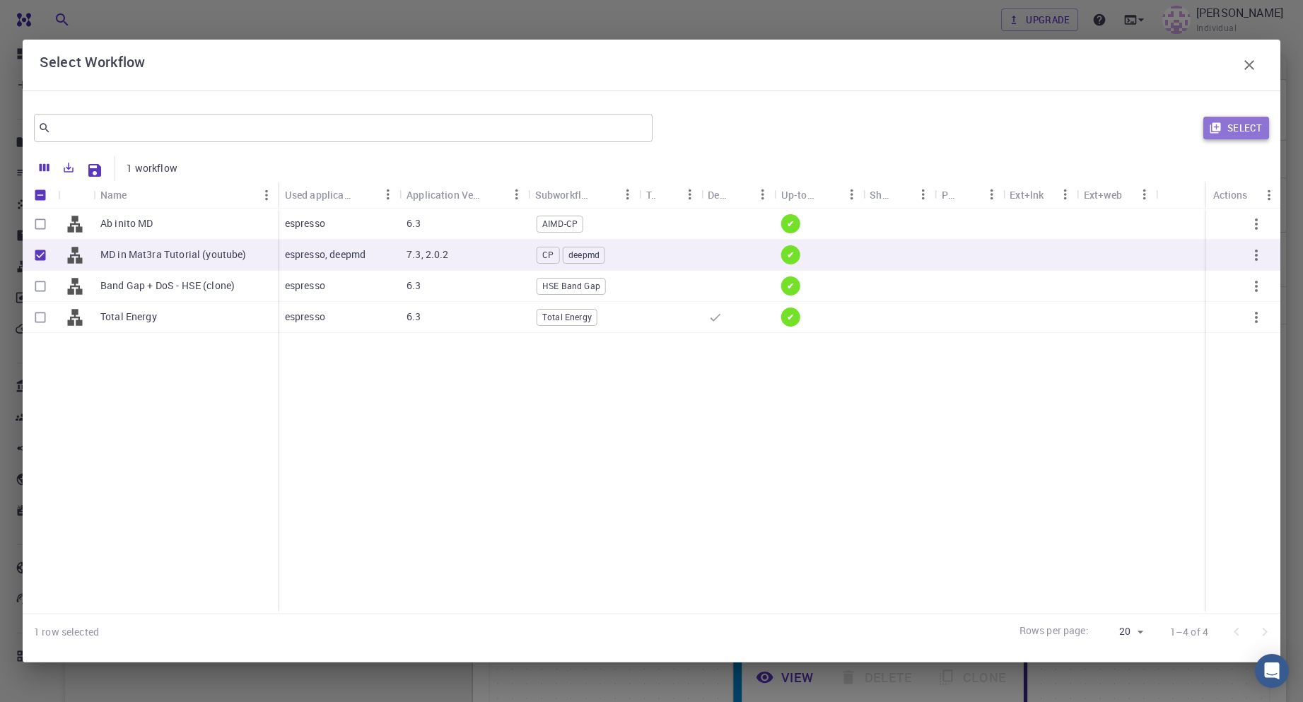
click at [1216, 123] on icon "button" at bounding box center [1215, 128] width 11 height 11
type input "7.3"
type input "GNU"
type input "7.3"
type input "GNU"
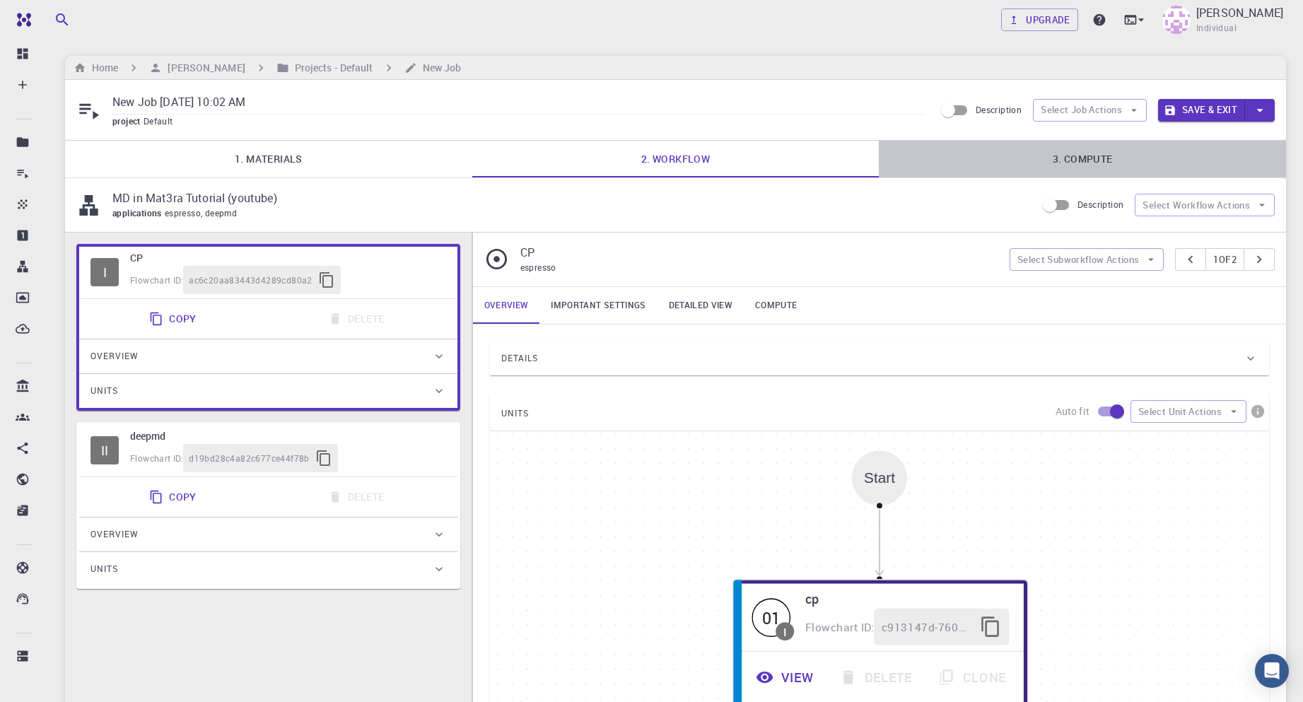
click at [1092, 155] on link "3. Compute" at bounding box center [1082, 159] width 407 height 37
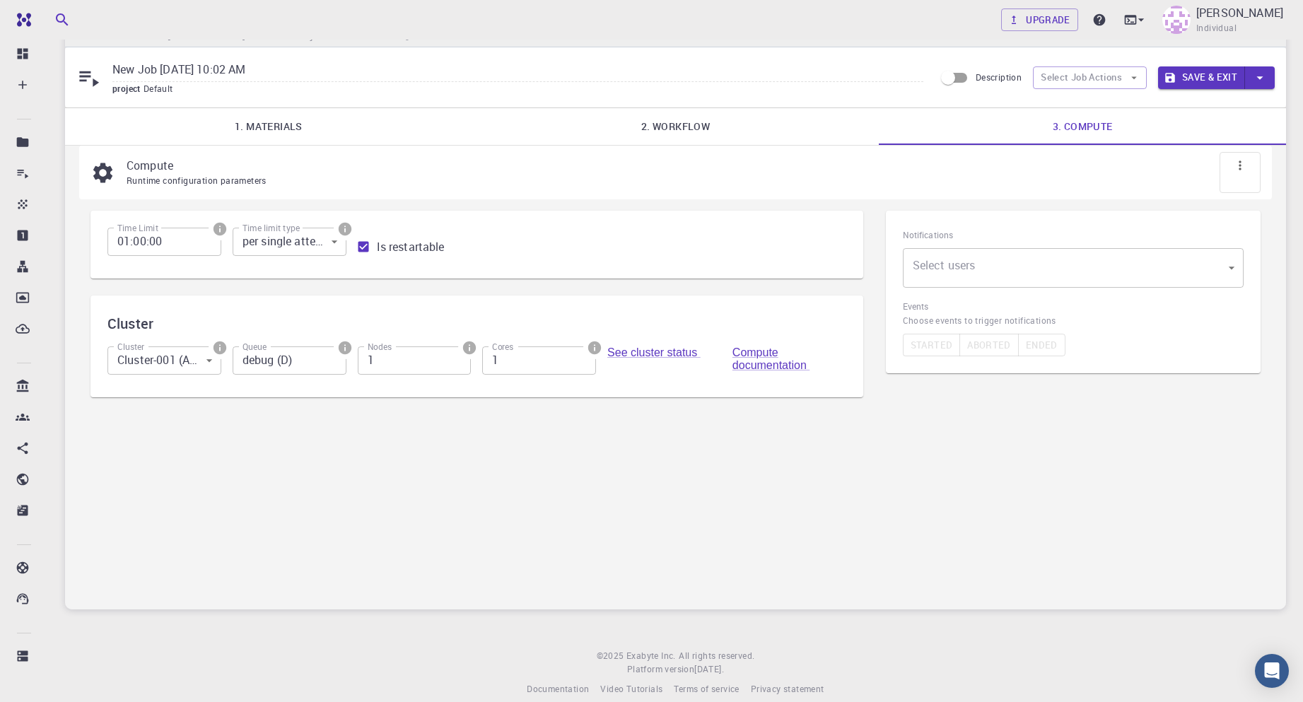
scroll to position [50, 0]
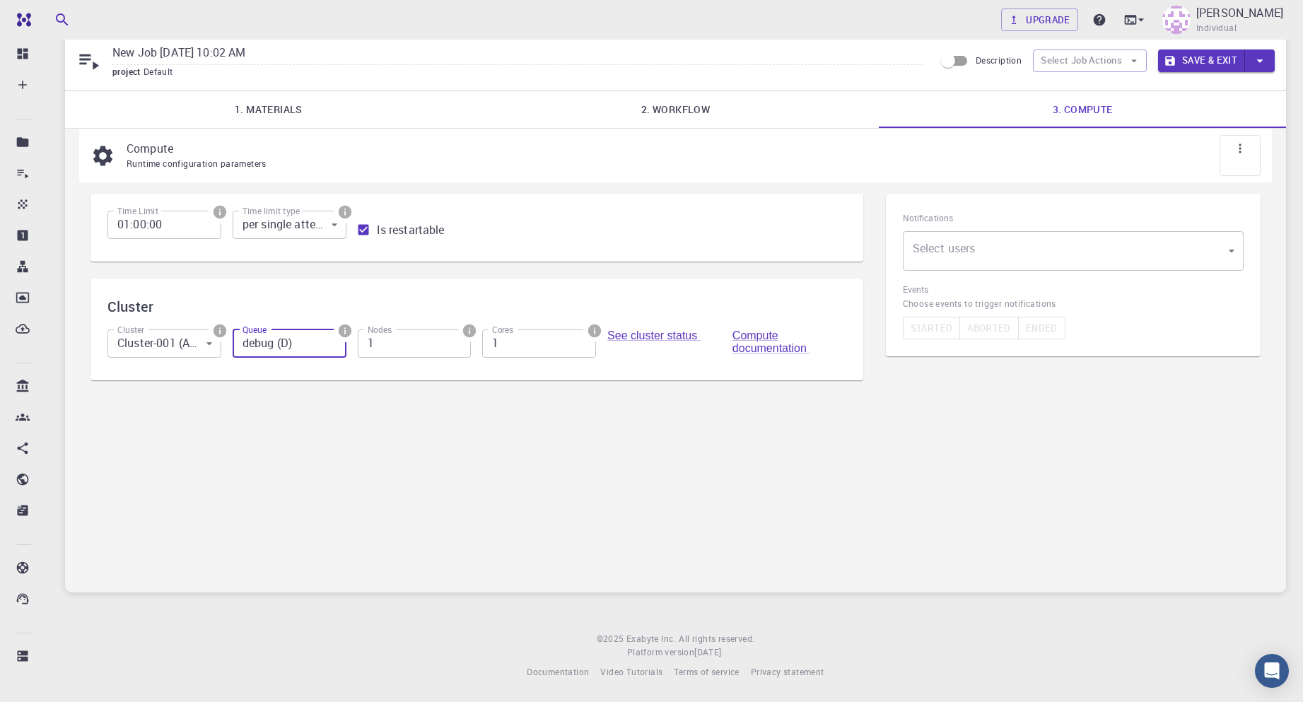
click at [309, 345] on input "debug (D)" at bounding box center [290, 344] width 114 height 28
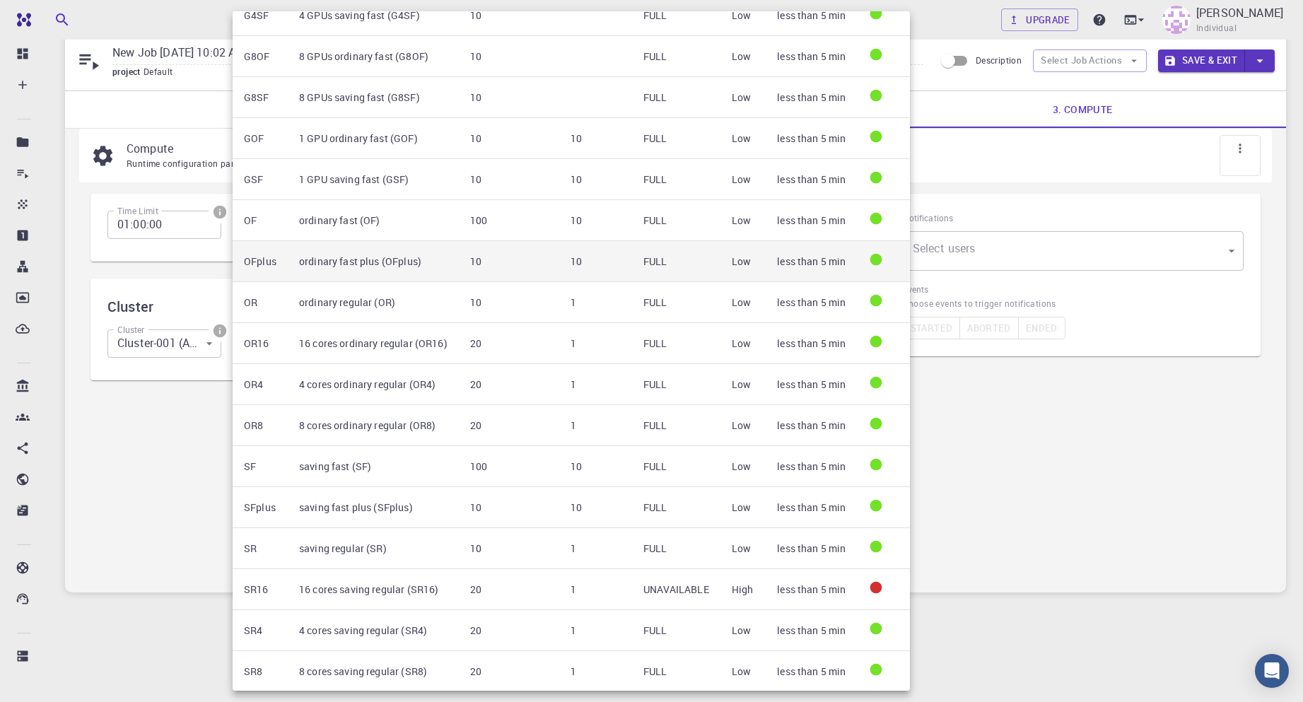
scroll to position [139, 0]
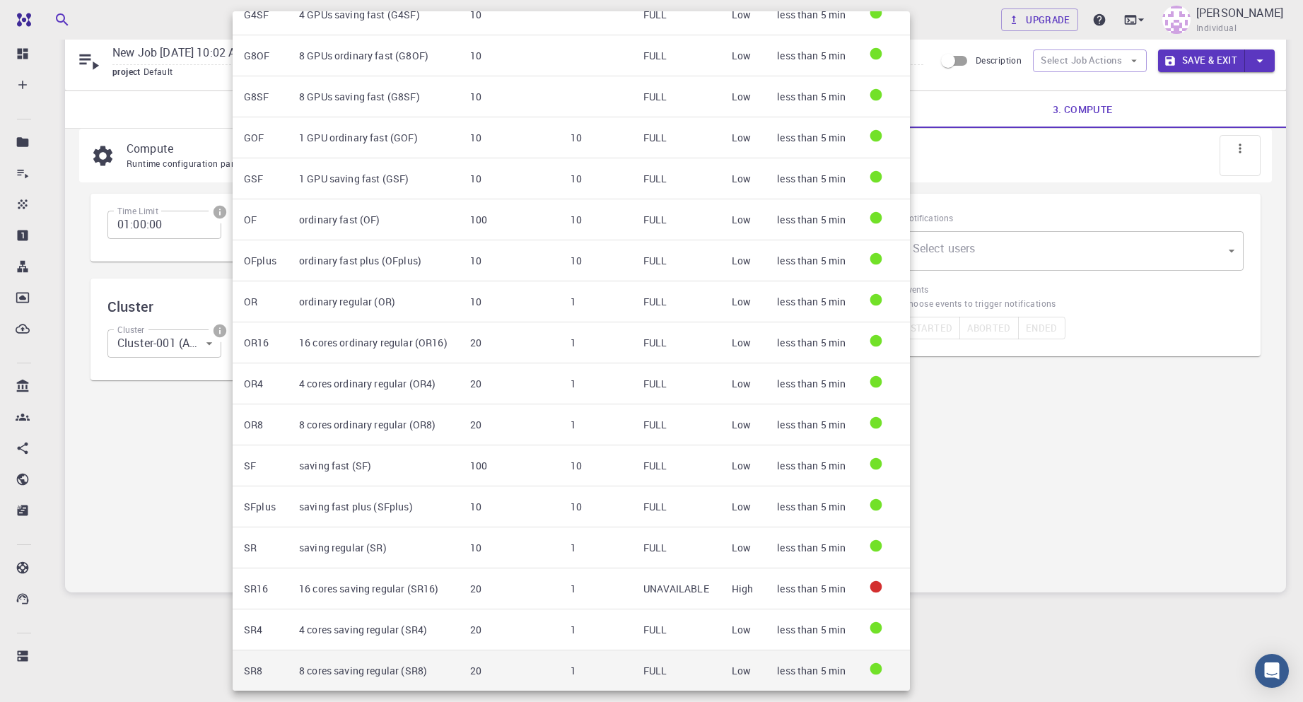
click at [446, 670] on td "8 cores saving regular (SR8)" at bounding box center [373, 671] width 171 height 41
type input "8 cores saving regular (SR8)"
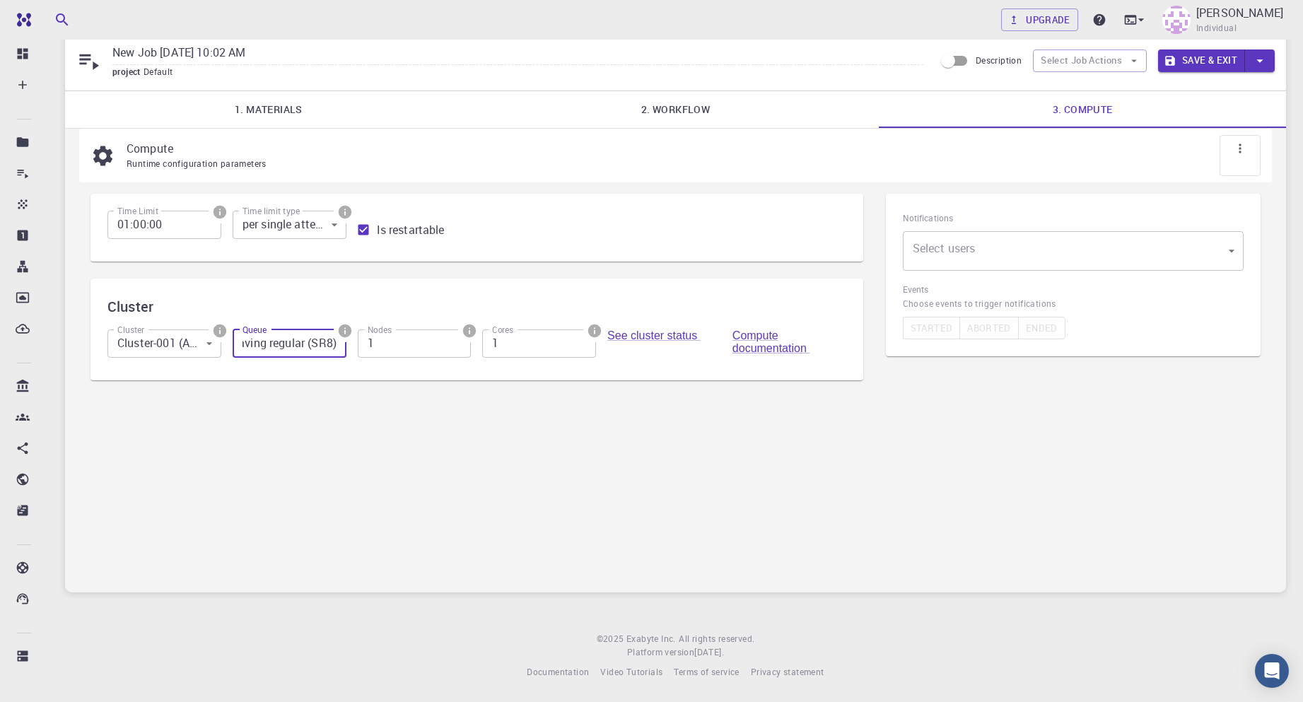
click at [493, 535] on div "Compute Runtime configuration parameters Time Limit 01:00:00 Time Limit Time li…" at bounding box center [675, 360] width 1221 height 463
click at [584, 339] on input "2" at bounding box center [539, 344] width 114 height 28
click at [584, 339] on input "3" at bounding box center [539, 344] width 114 height 28
type input "4"
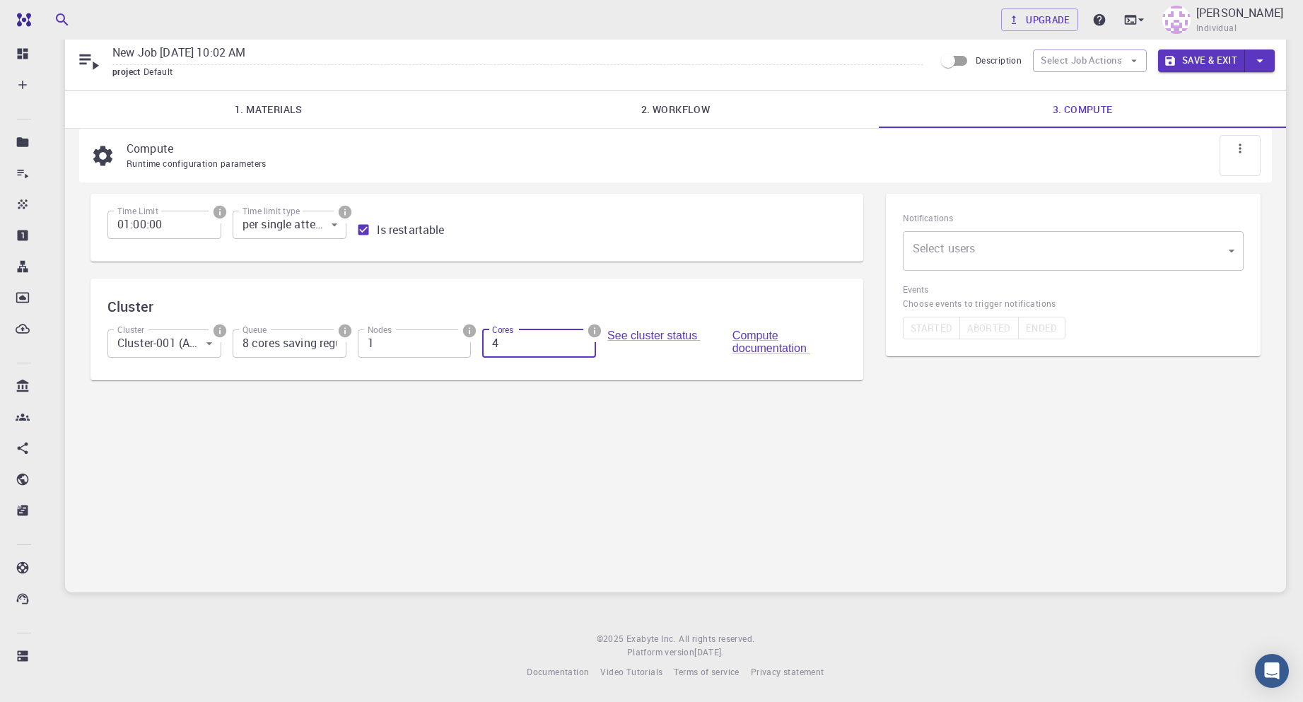
click at [582, 339] on input "4" at bounding box center [539, 344] width 114 height 28
click at [669, 495] on div "Compute Runtime configuration parameters Time Limit 01:00:00 Time Limit Time li…" at bounding box center [675, 360] width 1221 height 463
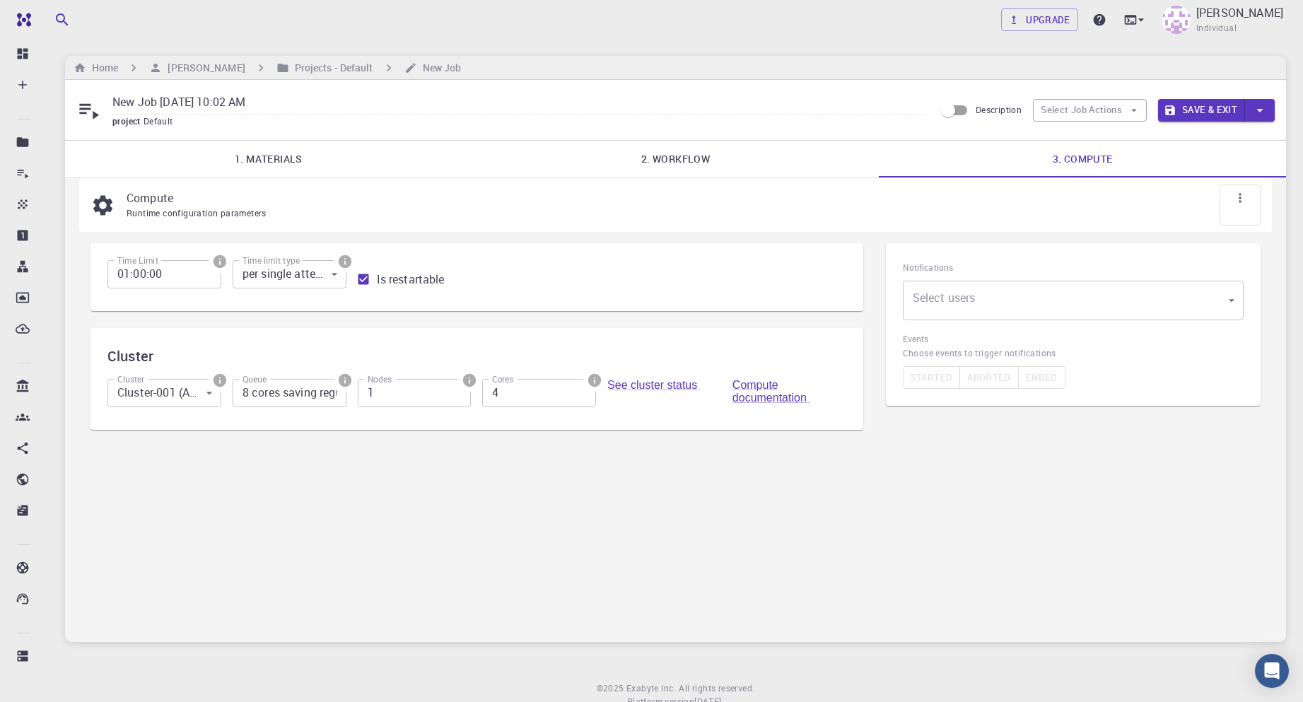
click at [1014, 299] on body "Free Dashboard Create New Job New Material Create Material Upload File Import f…" at bounding box center [651, 376] width 1303 height 752
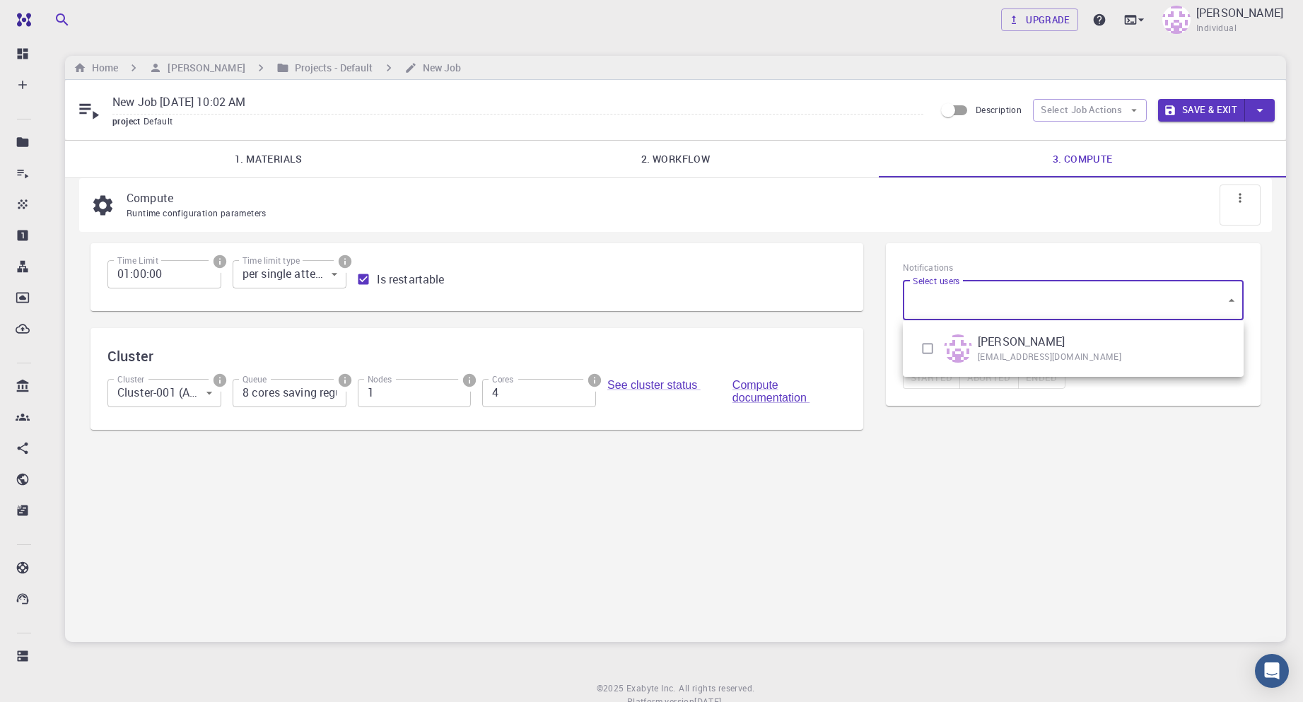
click at [1014, 299] on div at bounding box center [651, 351] width 1303 height 702
click at [897, 475] on div "Compute Runtime configuration parameters Time Limit 01:00:00 Time Limit Time li…" at bounding box center [675, 409] width 1221 height 463
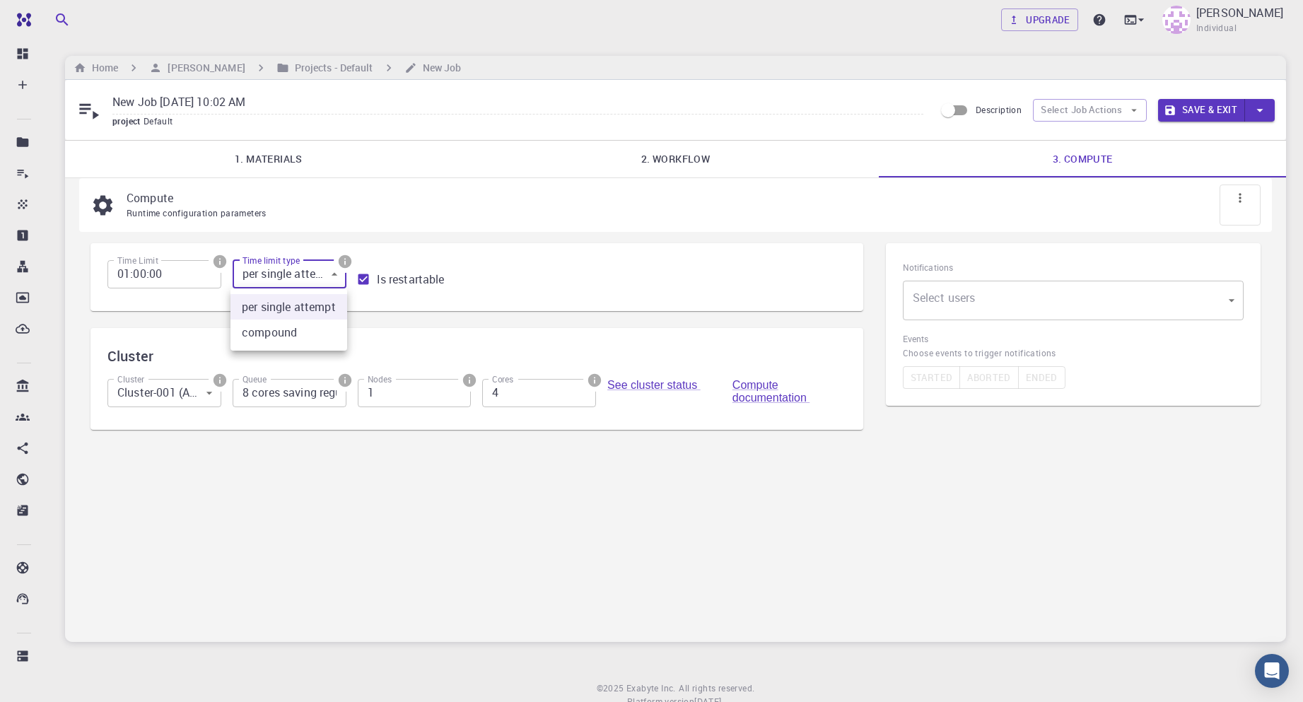
click at [315, 271] on body "Free Dashboard Create New Job New Material Create Material Upload File Import f…" at bounding box center [651, 376] width 1303 height 752
click at [315, 271] on div at bounding box center [651, 351] width 1303 height 702
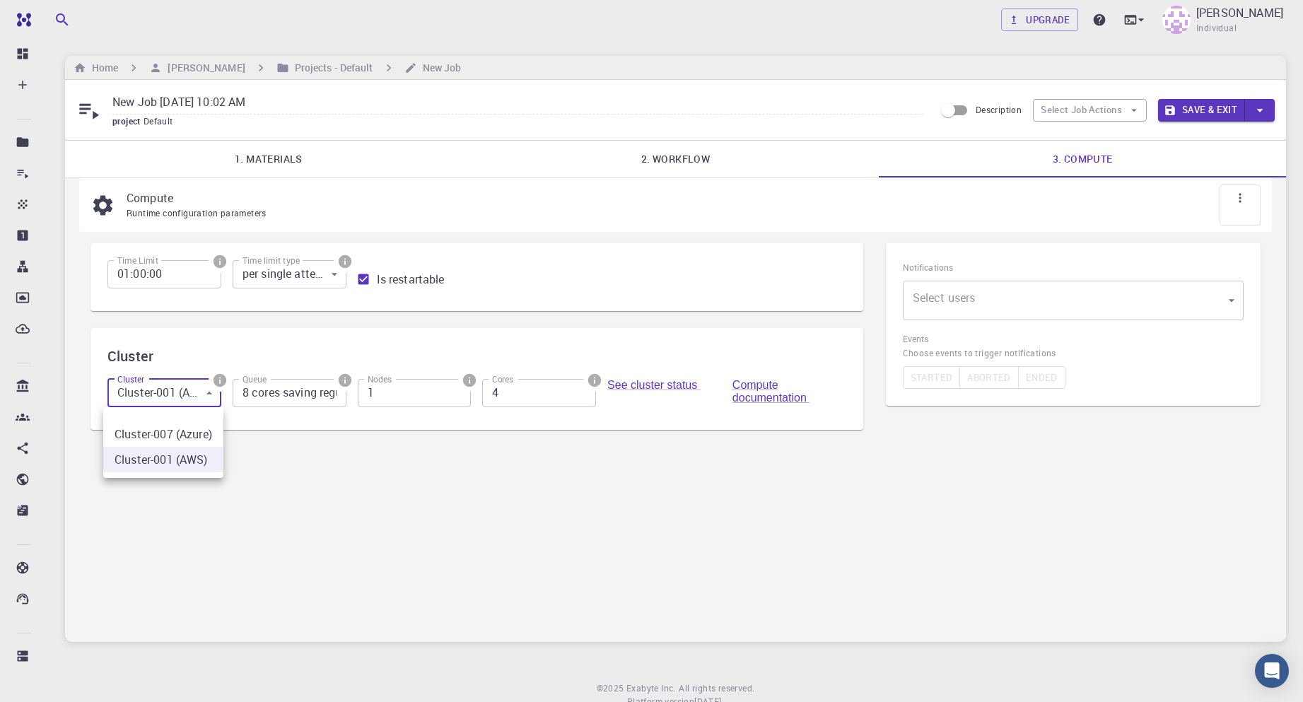
click at [197, 400] on body "Free Dashboard Create New Job New Material Create Material Upload File Import f…" at bounding box center [651, 376] width 1303 height 752
click at [192, 422] on li "Cluster-007 (Azure)" at bounding box center [163, 434] width 120 height 25
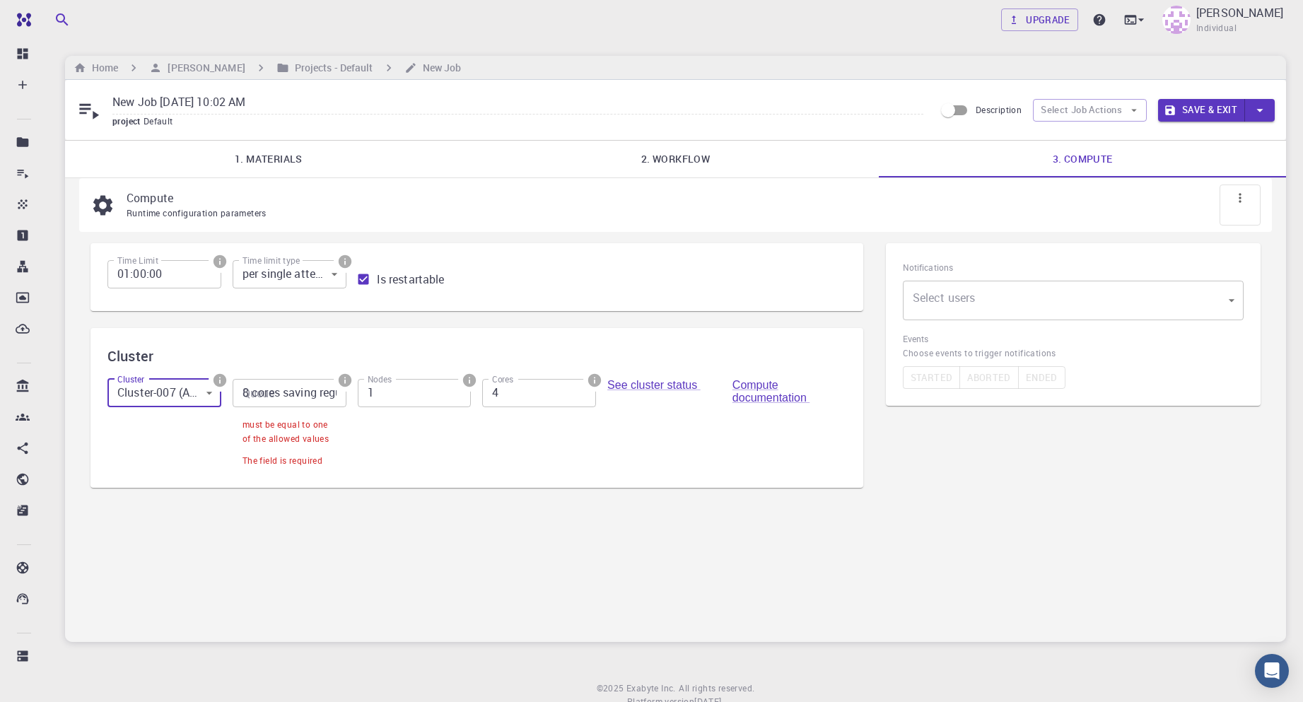
click at [173, 393] on body "Free Dashboard Create New Job New Material Create Material Upload File Import f…" at bounding box center [651, 376] width 1303 height 752
click at [192, 463] on li "Cluster-001 (AWS)" at bounding box center [163, 459] width 120 height 25
type input "1"
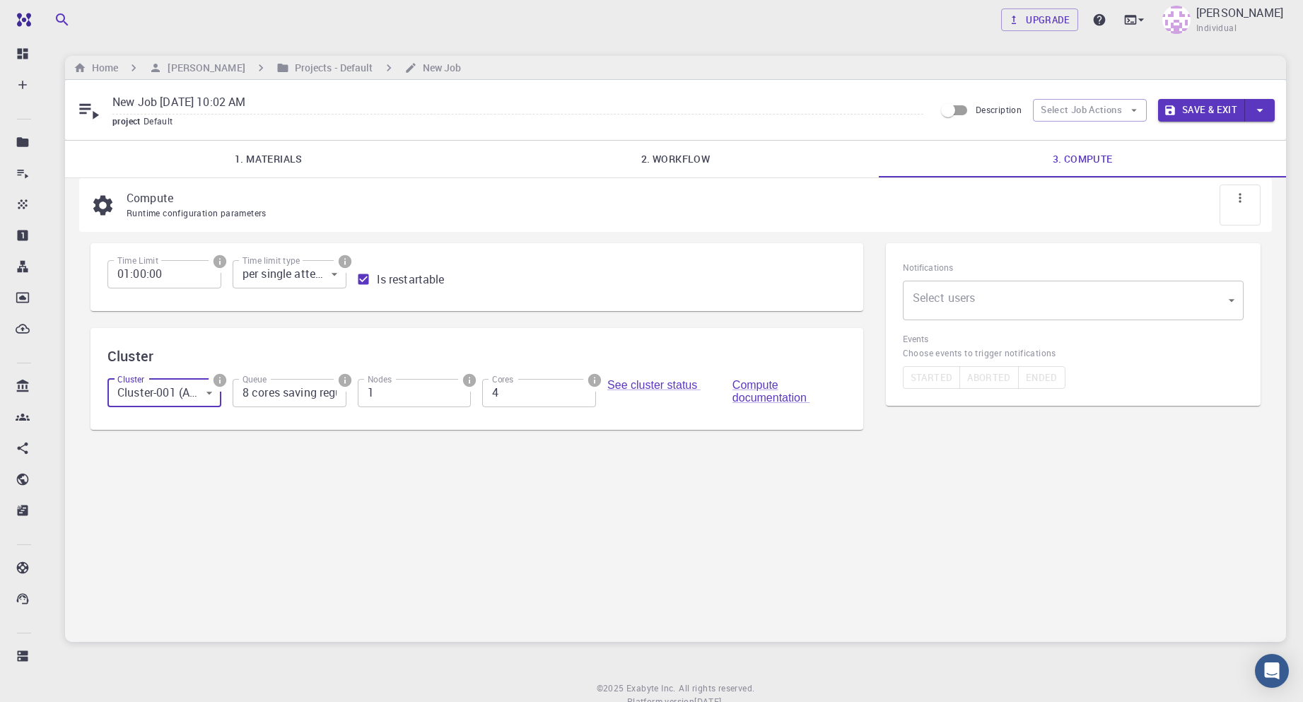
click at [581, 572] on div "Compute Runtime configuration parameters Time Limit 01:00:00 Time Limit Time li…" at bounding box center [675, 409] width 1221 height 463
click at [1224, 110] on button "Save & Exit" at bounding box center [1201, 110] width 87 height 23
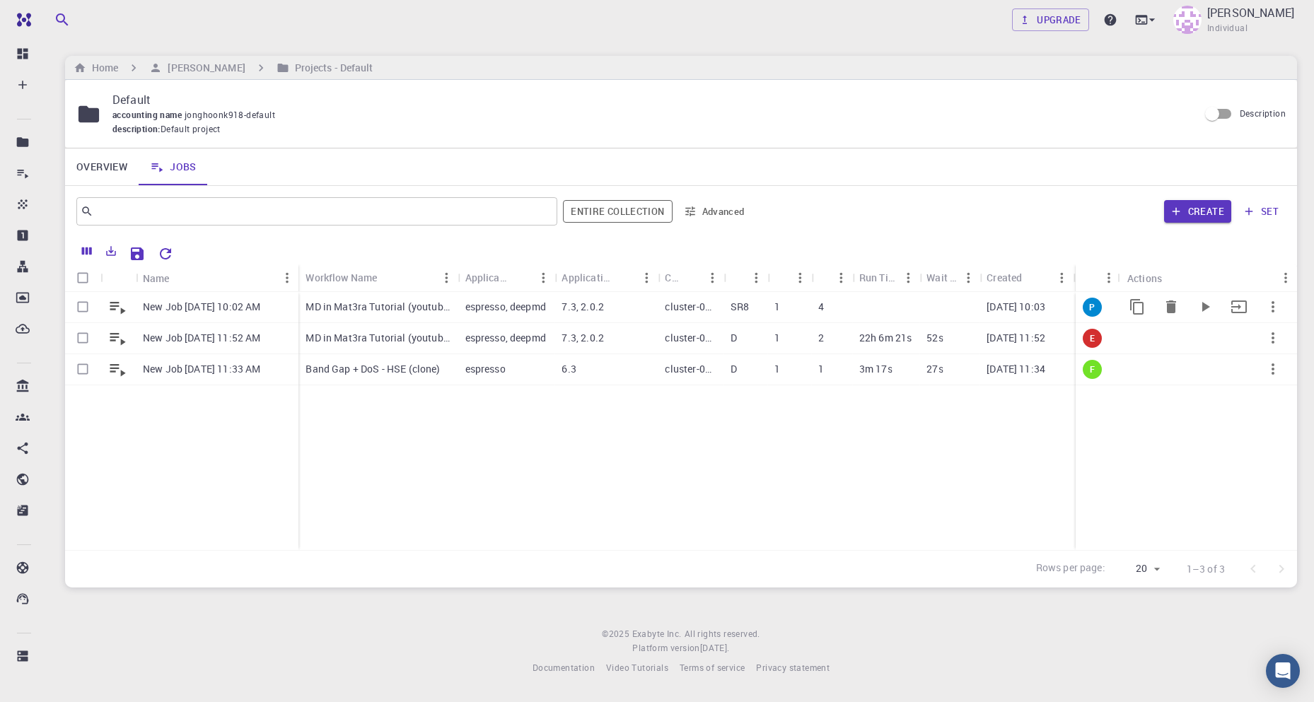
click at [409, 309] on p "MD in Mat3ra Tutorial (youtube)" at bounding box center [378, 307] width 145 height 14
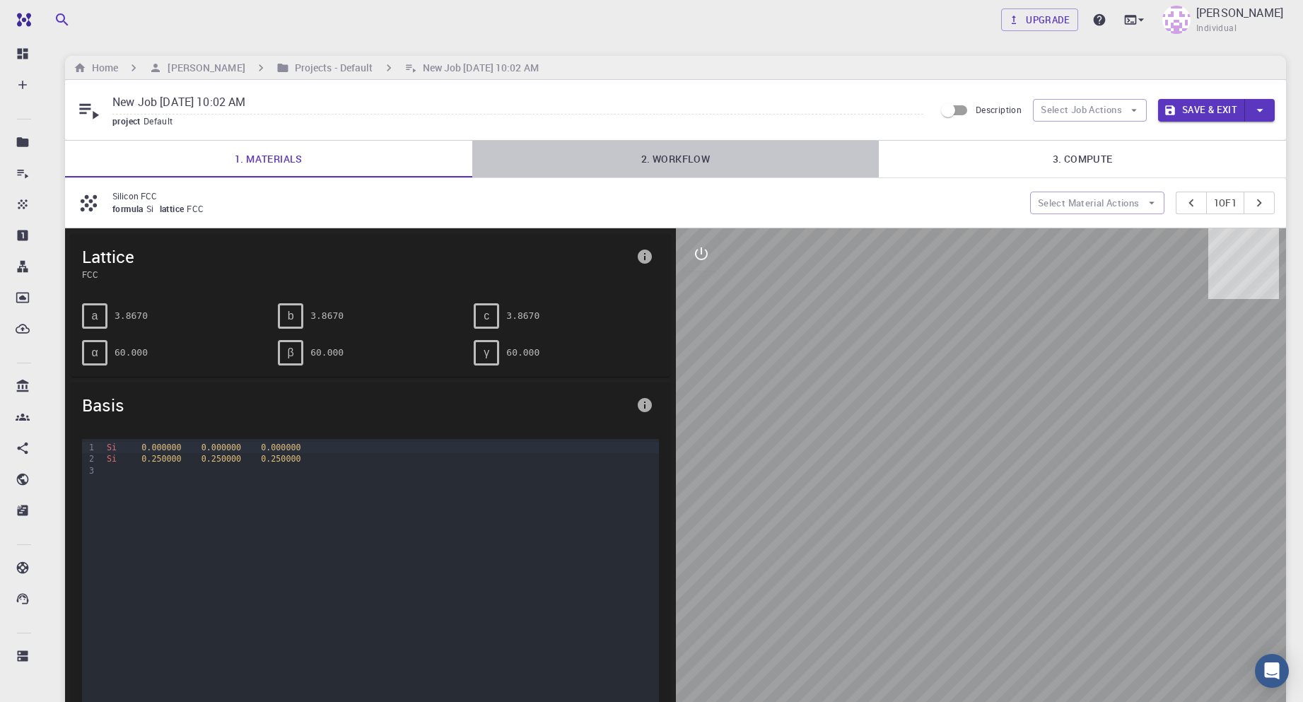
click at [661, 164] on link "2. Workflow" at bounding box center [675, 159] width 407 height 37
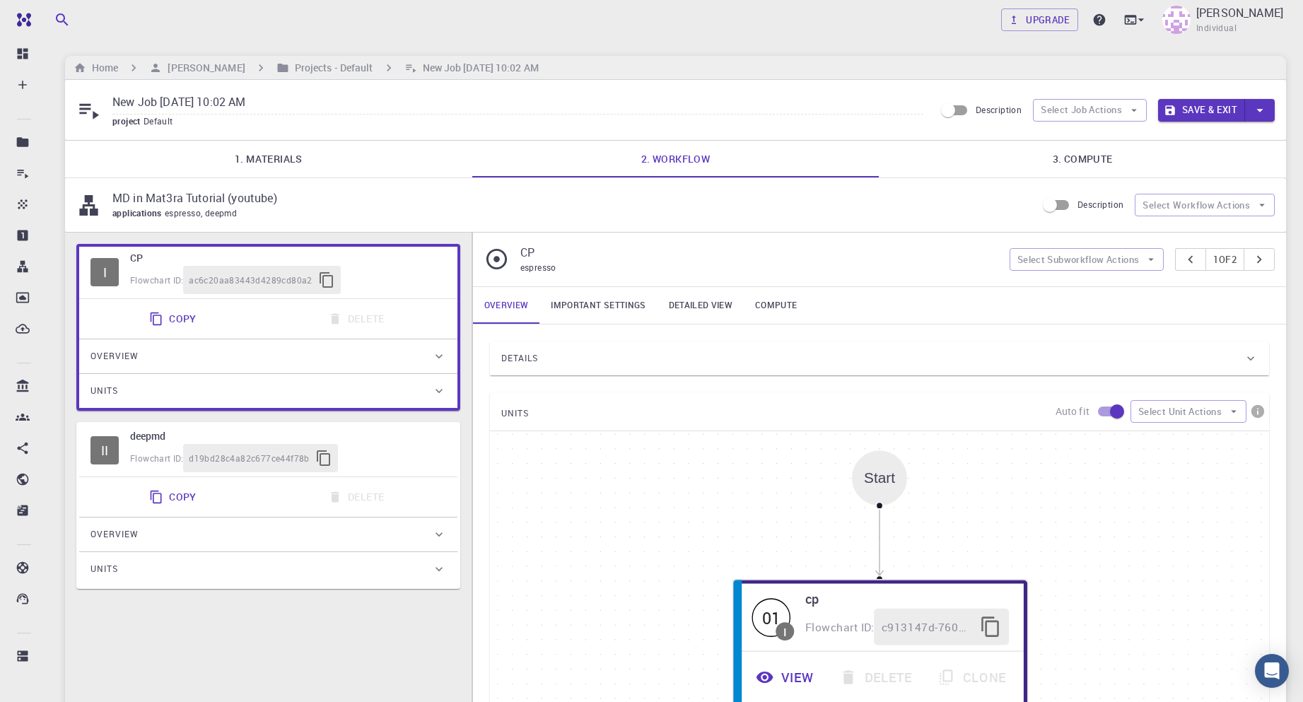
click at [567, 356] on div "Details" at bounding box center [872, 358] width 743 height 23
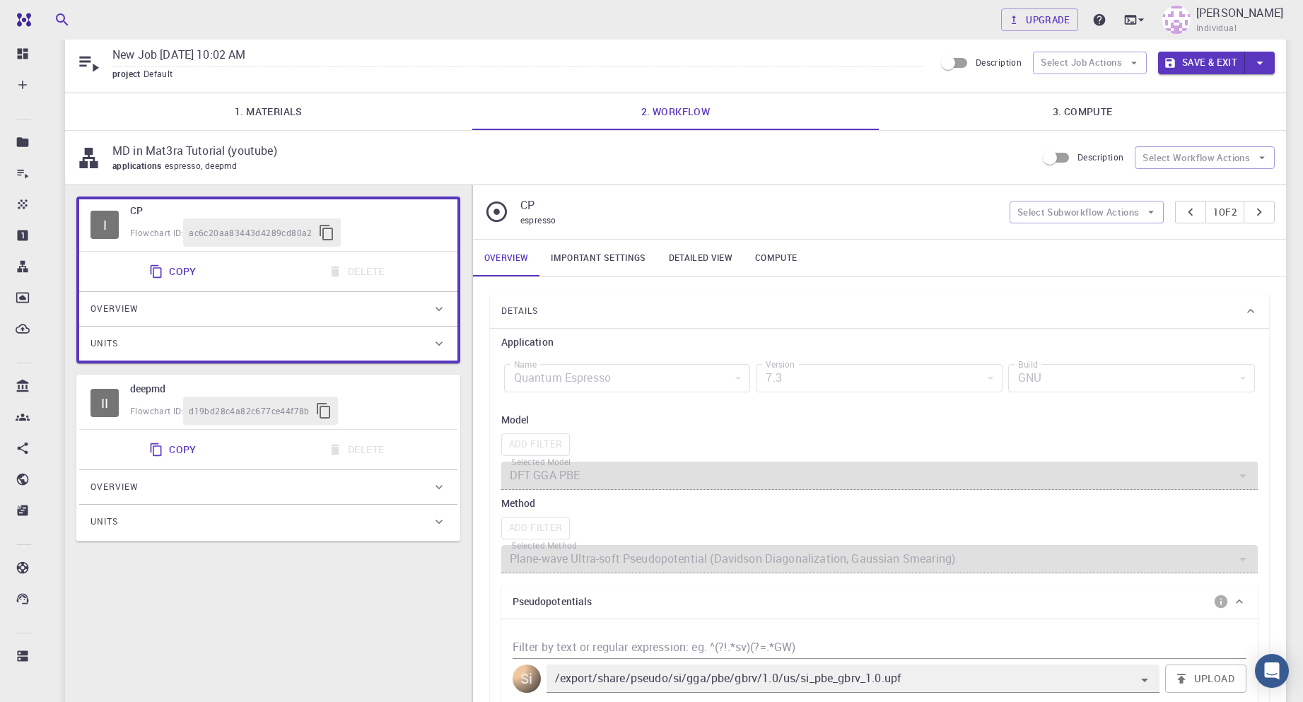
scroll to position [141, 0]
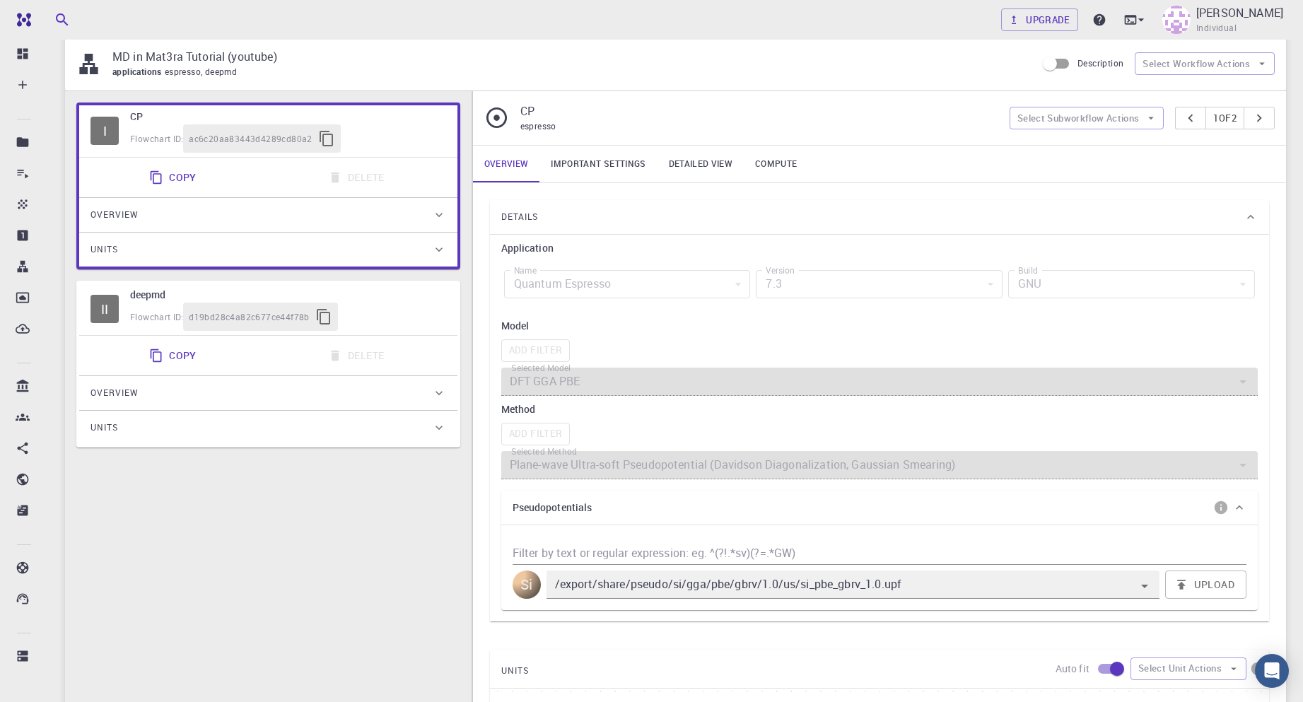
click at [592, 216] on div "Details" at bounding box center [872, 217] width 743 height 23
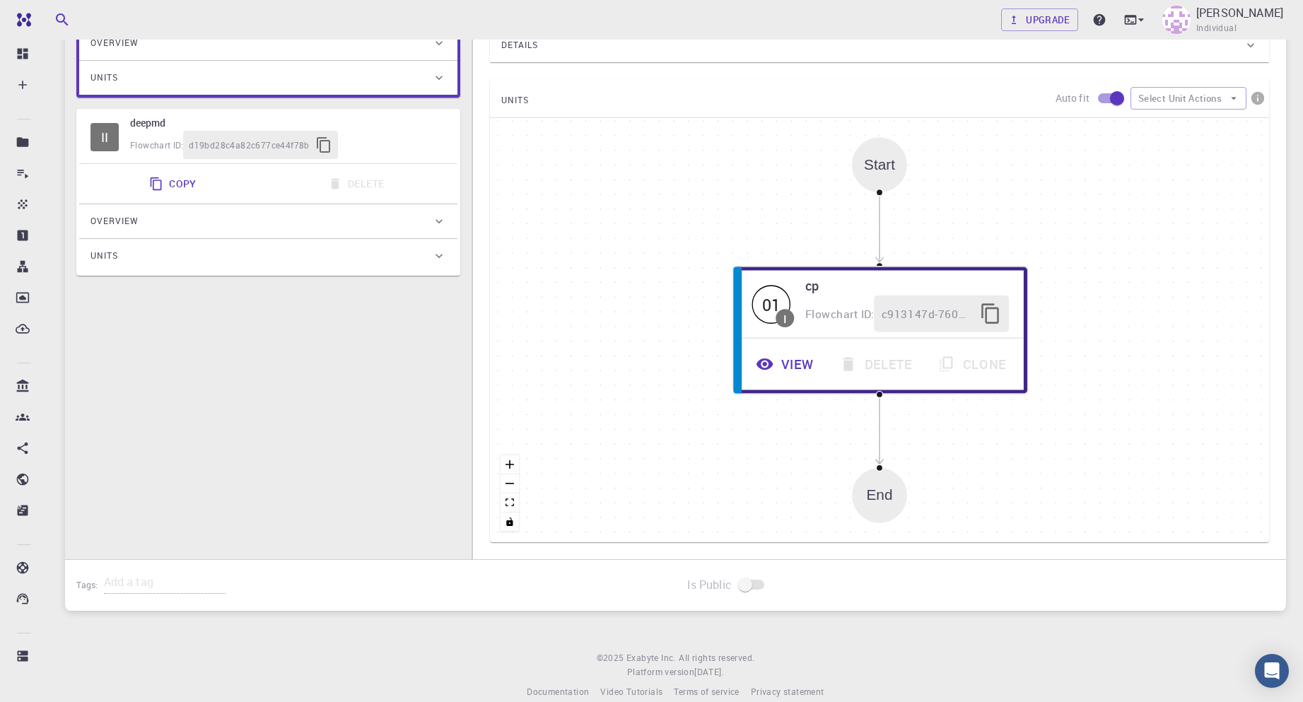
scroll to position [333, 0]
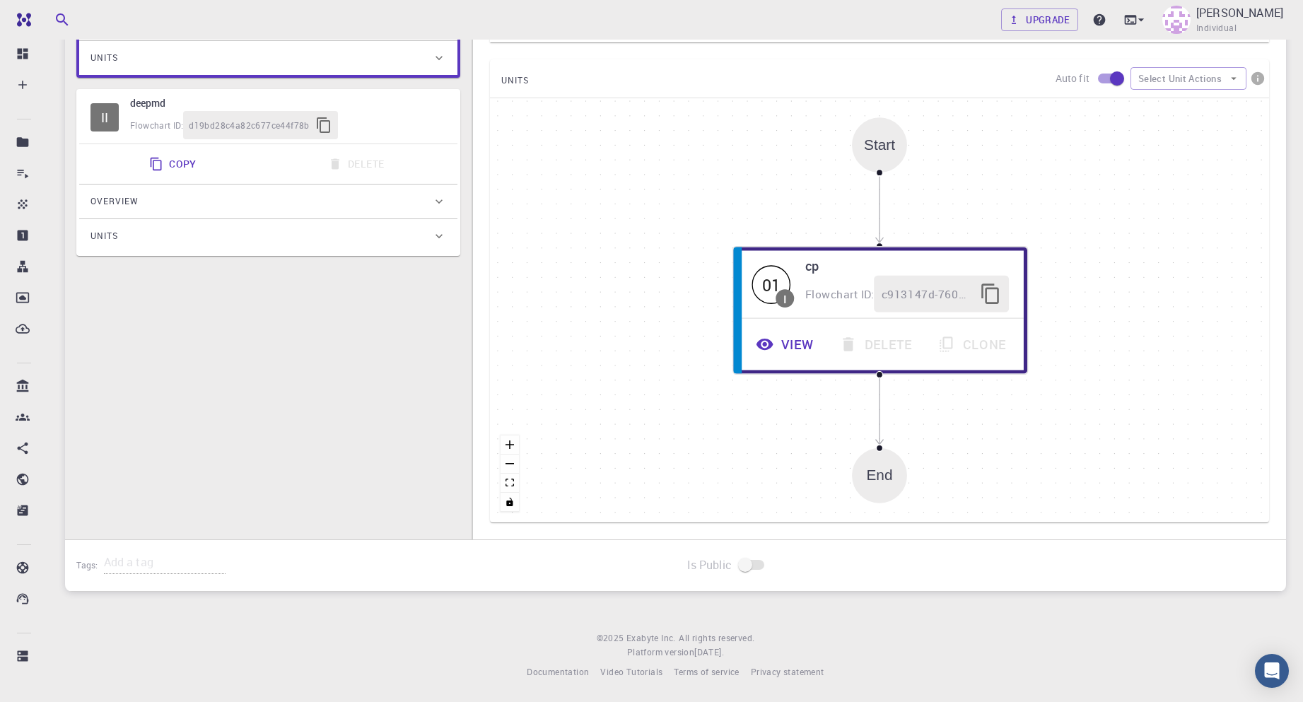
click at [254, 182] on div "Copy Delete" at bounding box center [268, 164] width 378 height 40
type input "deepmd"
type input "2.0.2"
type input "Default"
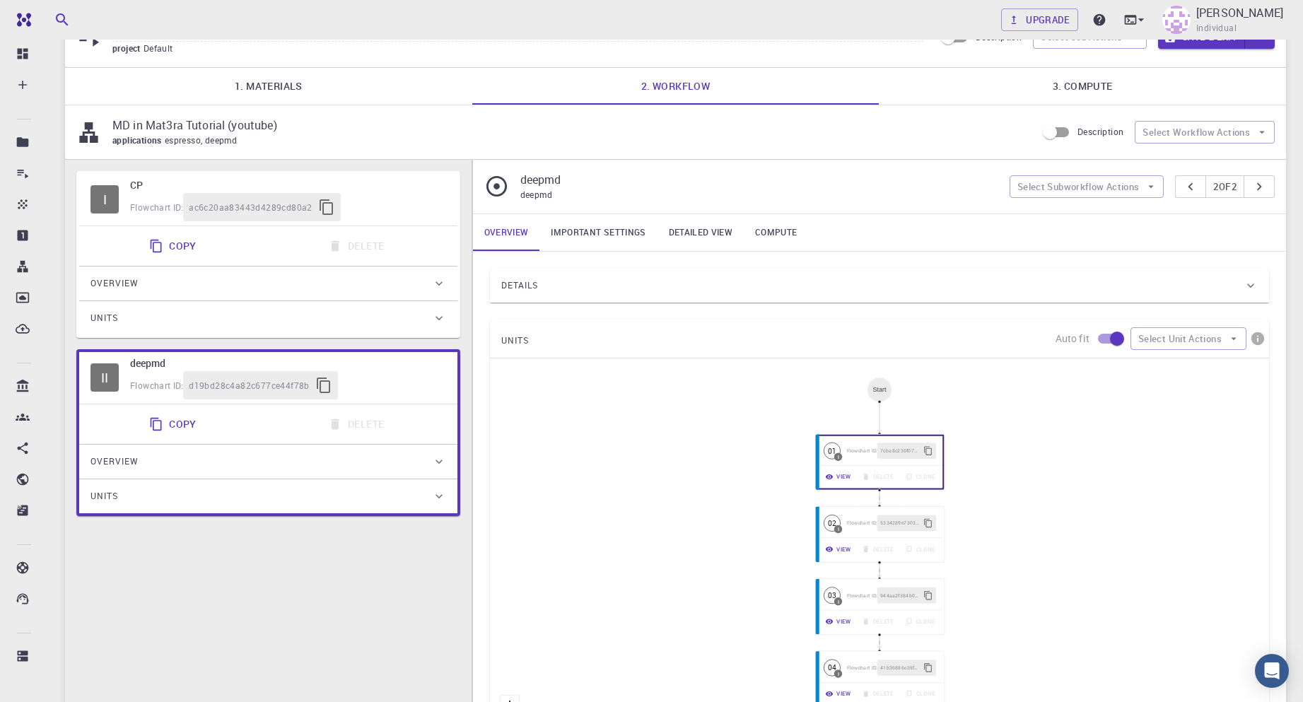
scroll to position [0, 0]
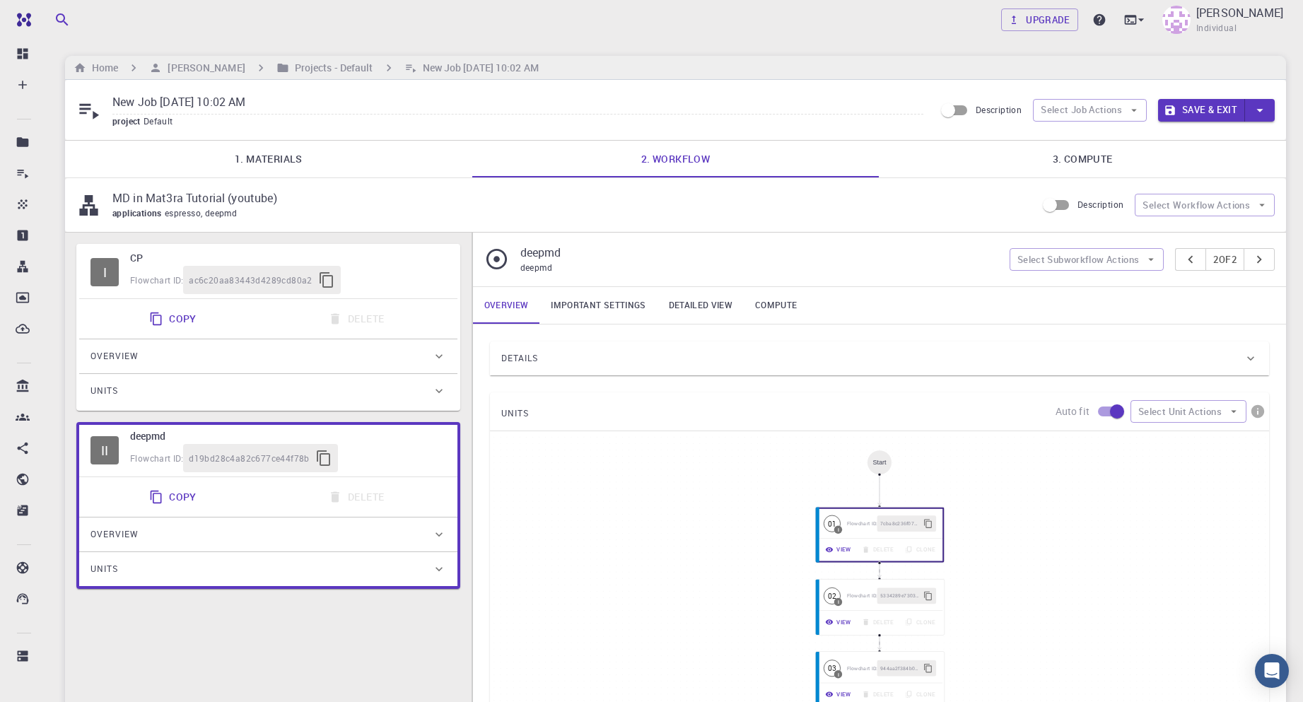
click at [574, 295] on link "Important settings" at bounding box center [598, 305] width 117 height 37
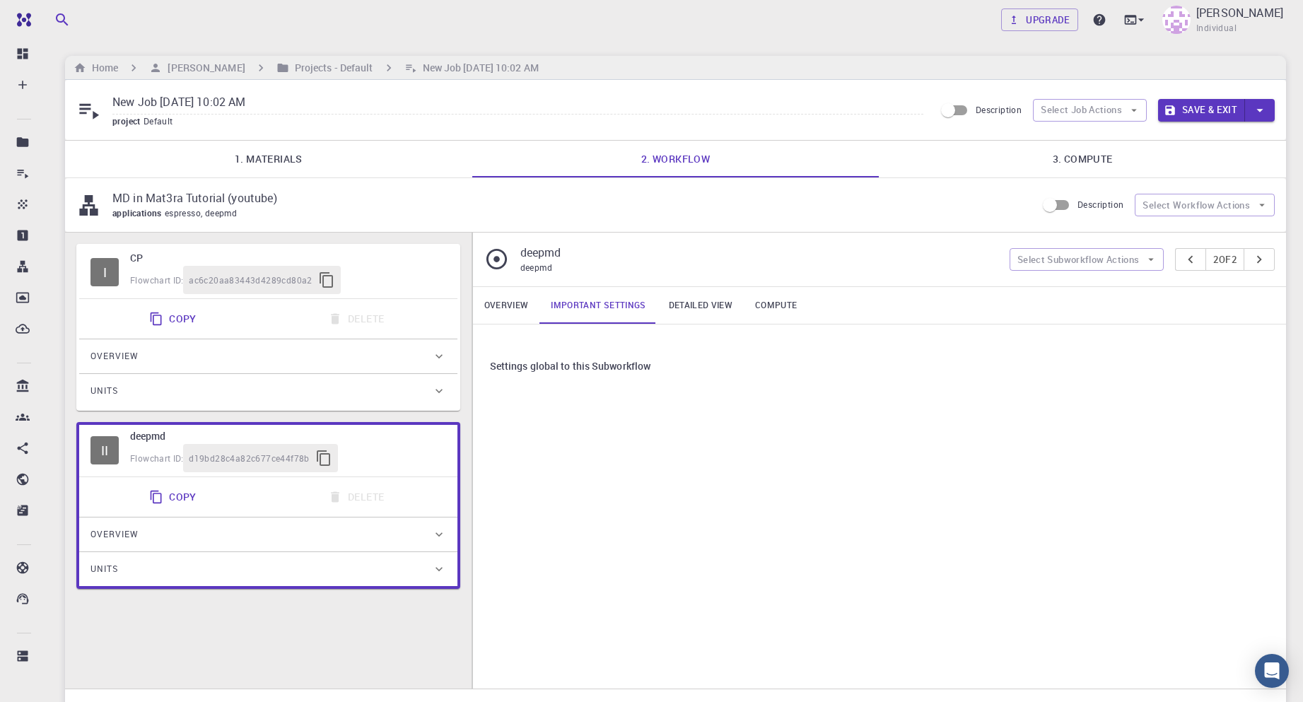
click at [679, 305] on link "Detailed view" at bounding box center [701, 305] width 86 height 37
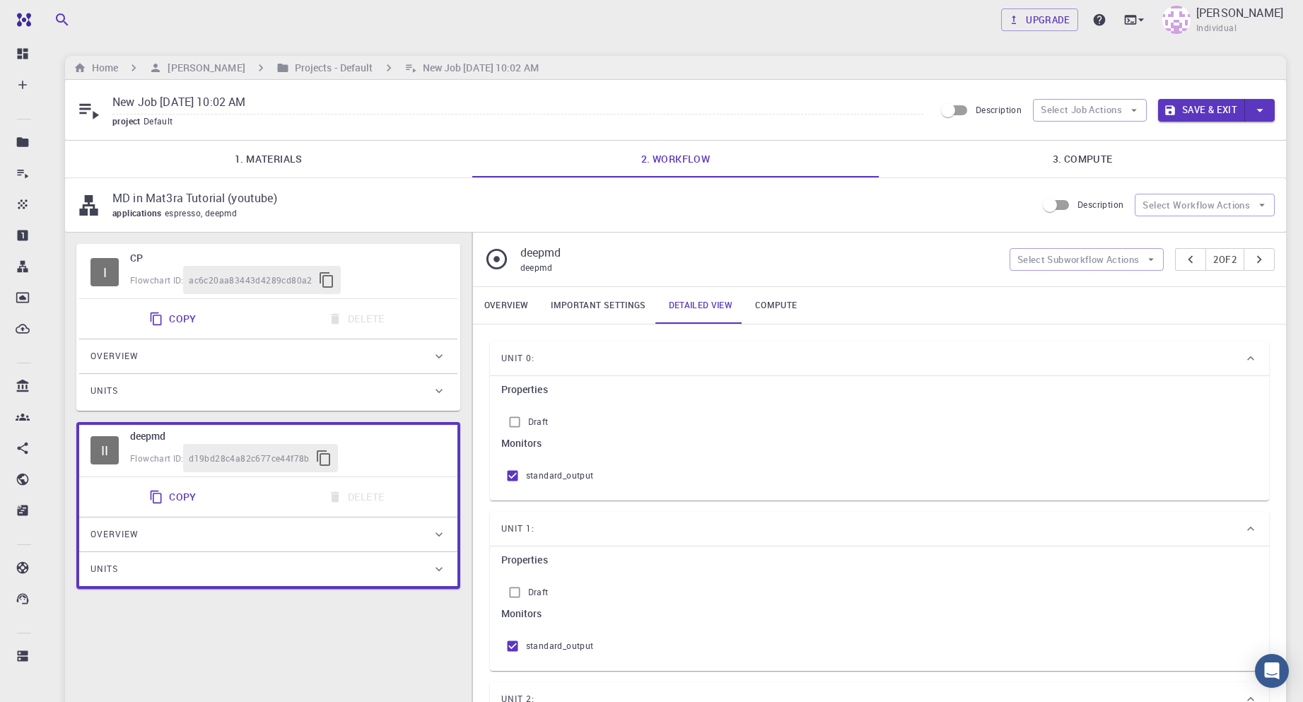
click at [789, 298] on link "Compute" at bounding box center [776, 305] width 64 height 37
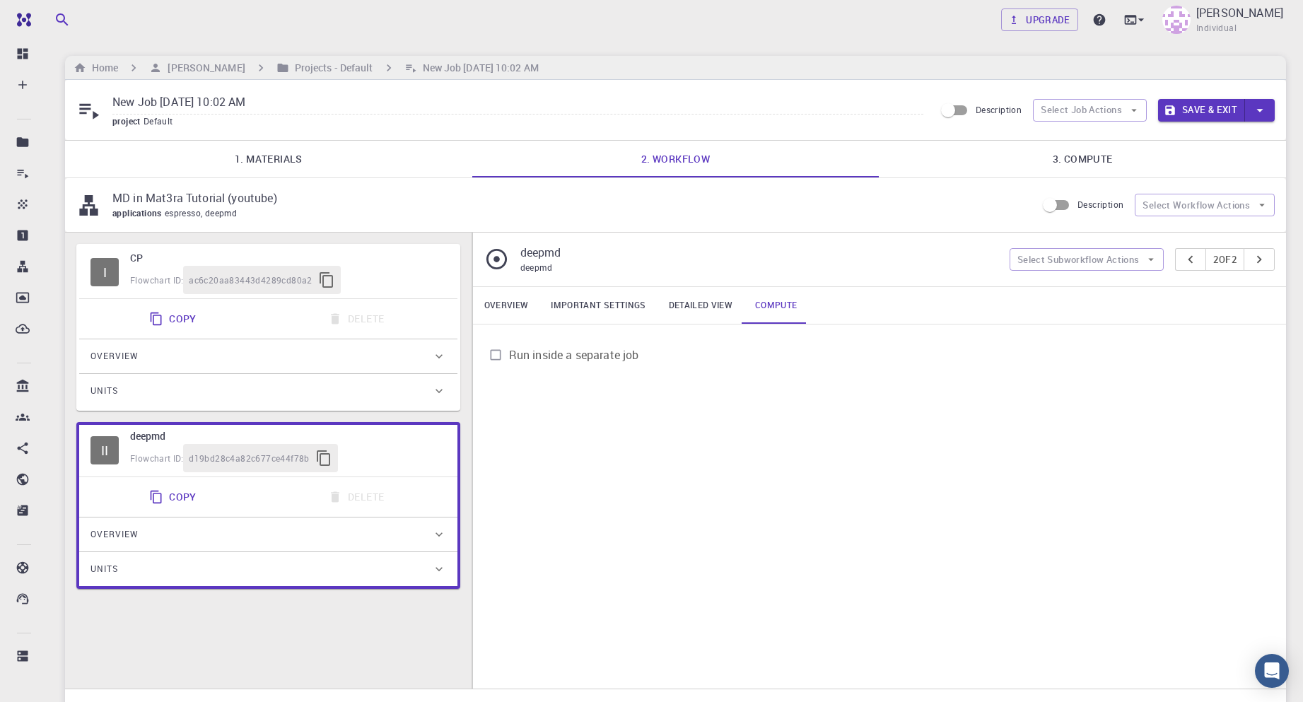
drag, startPoint x: 383, startPoint y: 268, endPoint x: 391, endPoint y: 269, distance: 8.5
click at [383, 268] on div "Flowchart ID: ac6c20aa83443d4289cd80a2" at bounding box center [288, 280] width 316 height 28
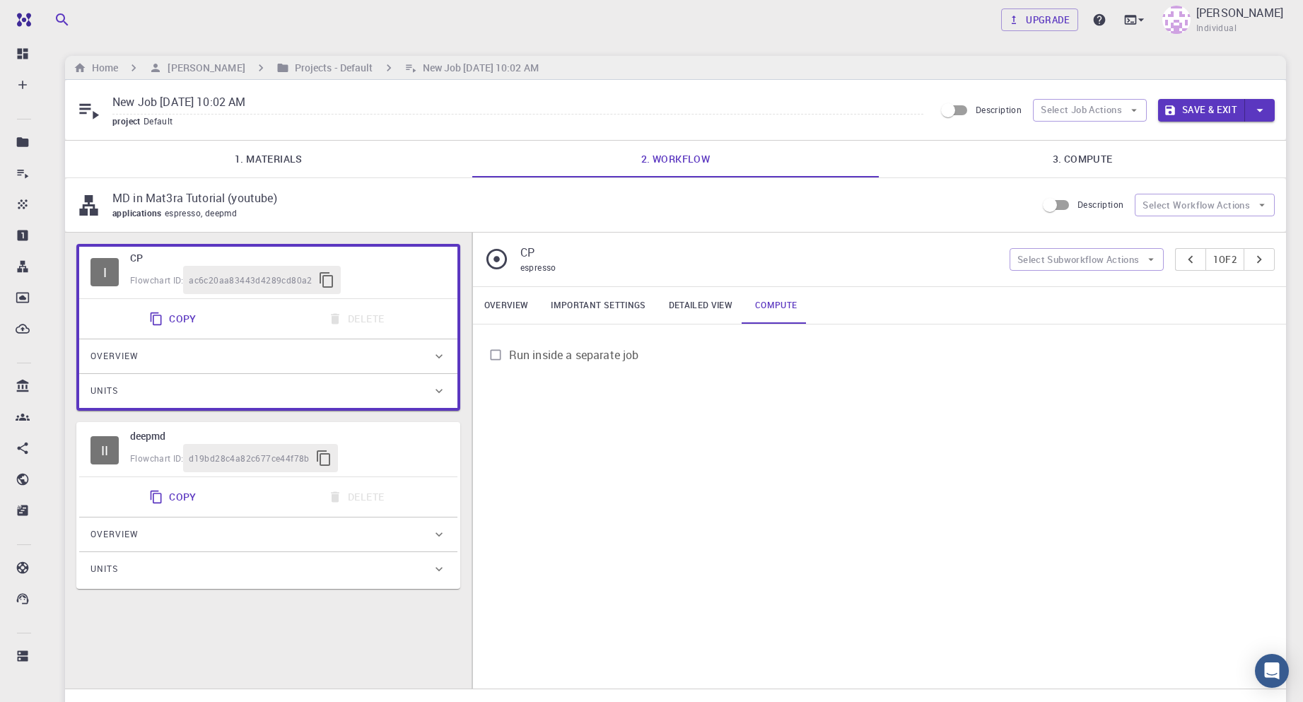
click at [610, 305] on link "Important settings" at bounding box center [598, 305] width 117 height 37
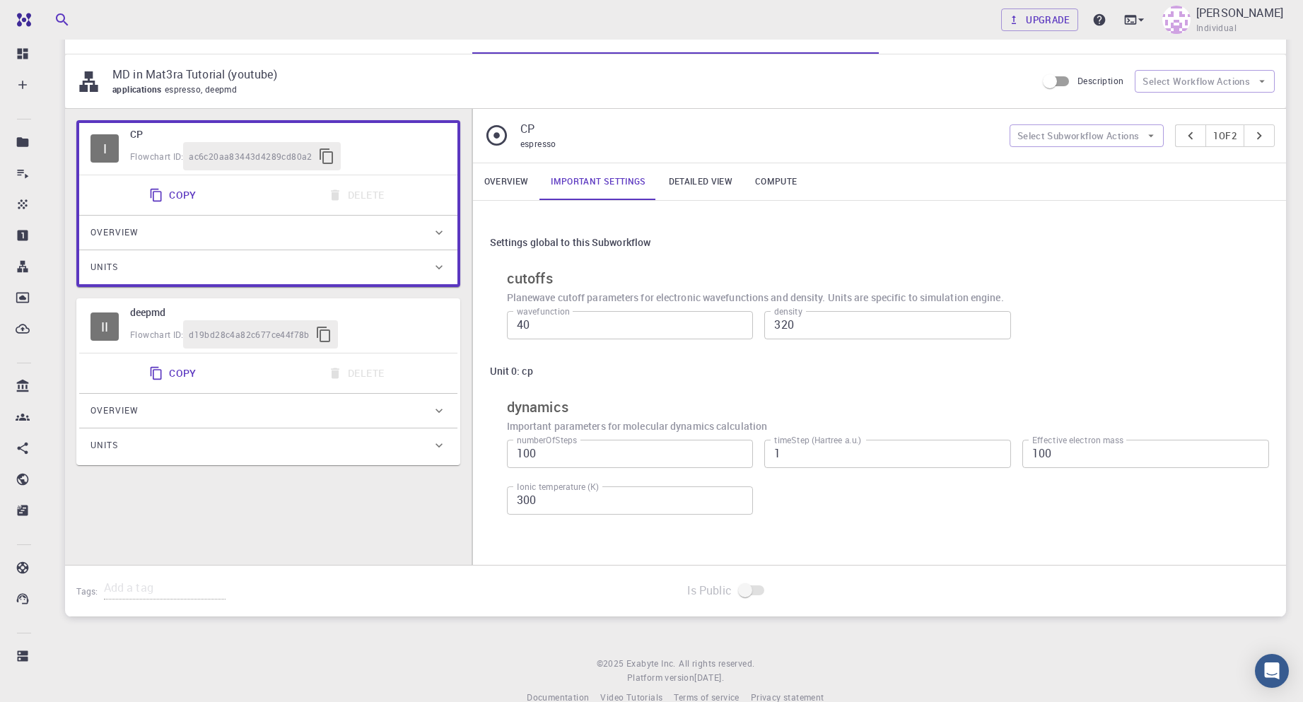
scroll to position [149, 0]
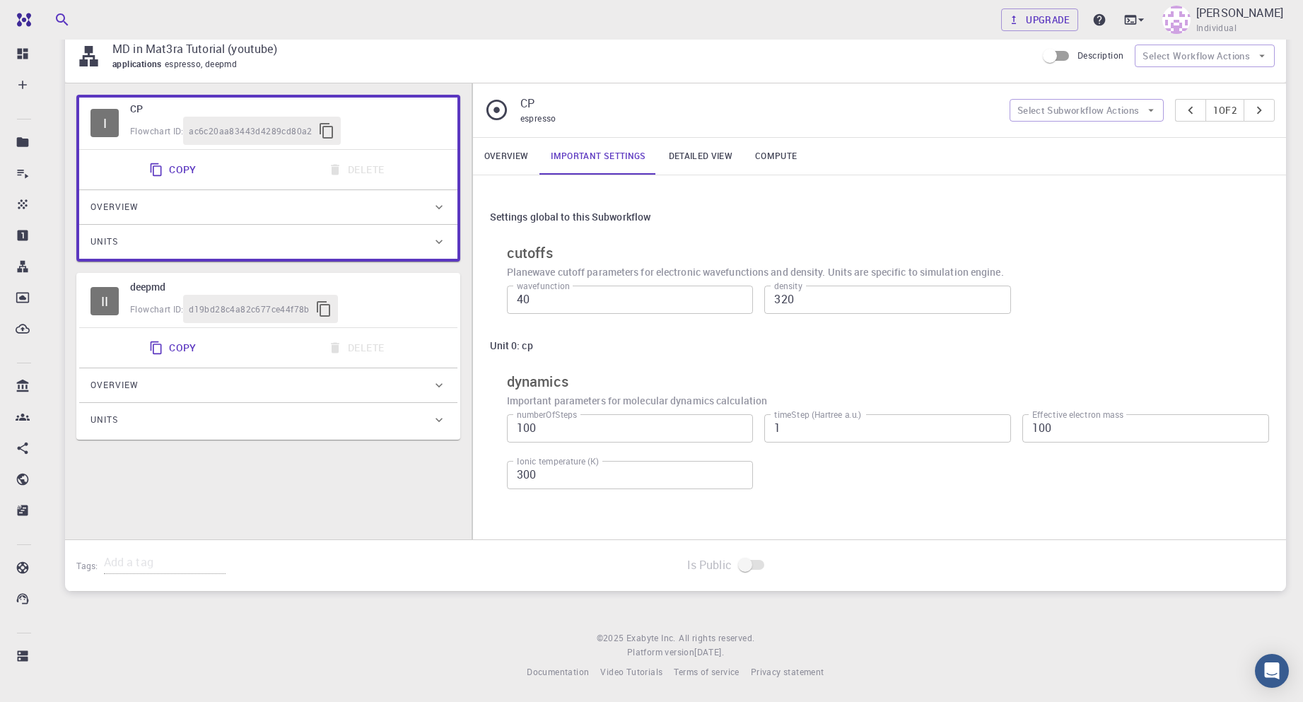
click at [616, 478] on input "300" at bounding box center [630, 475] width 247 height 28
drag, startPoint x: 528, startPoint y: 473, endPoint x: 472, endPoint y: 472, distance: 55.9
click at [472, 472] on div "CP espresso Select Subworkflow Actions 1 of 2 Overview Important settings Detai…" at bounding box center [879, 311] width 814 height 456
click at [697, 477] on input "300" at bounding box center [630, 475] width 247 height 28
type input "3000"
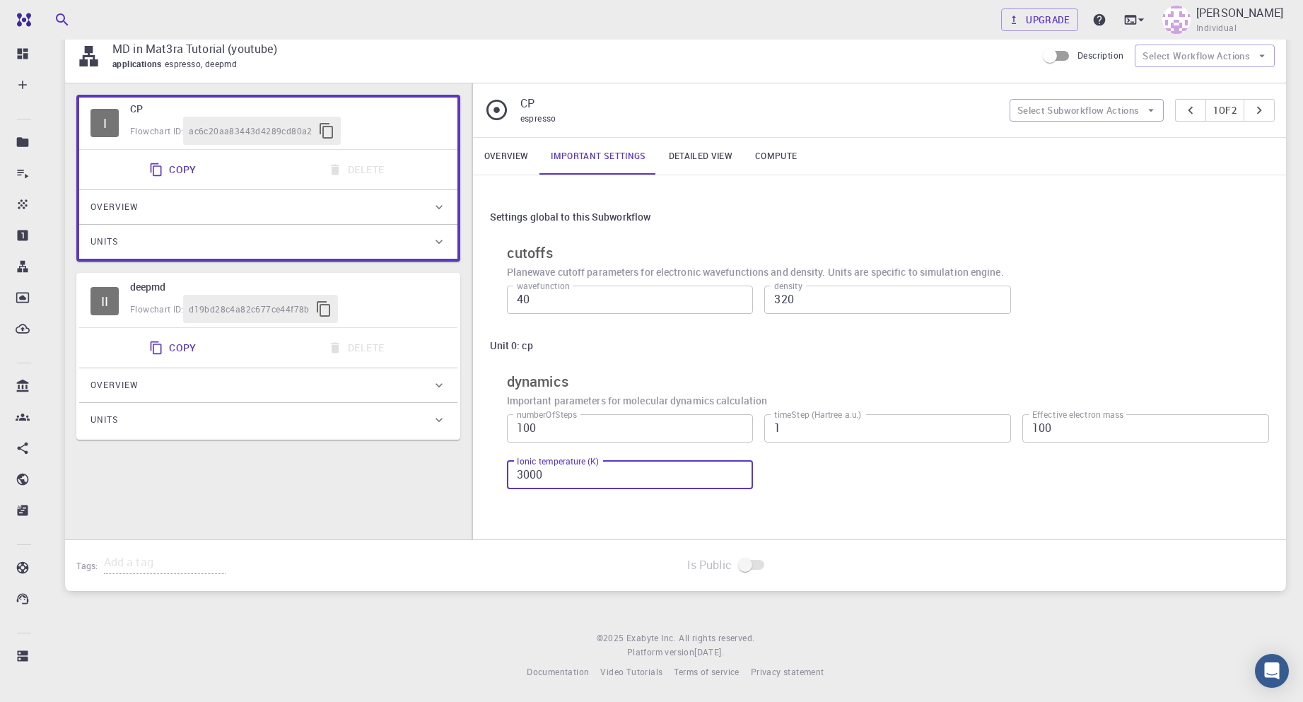
click at [929, 511] on div "Settings global to this Subworkflow cutoffs Planewave cutoff parameters for ele…" at bounding box center [879, 349] width 813 height 349
click at [885, 481] on div "numberOfSteps 100 numberOfSteps timeStep (Hartree a.u.) 1 timeStep (Hartree a.u…" at bounding box center [883, 449] width 774 height 93
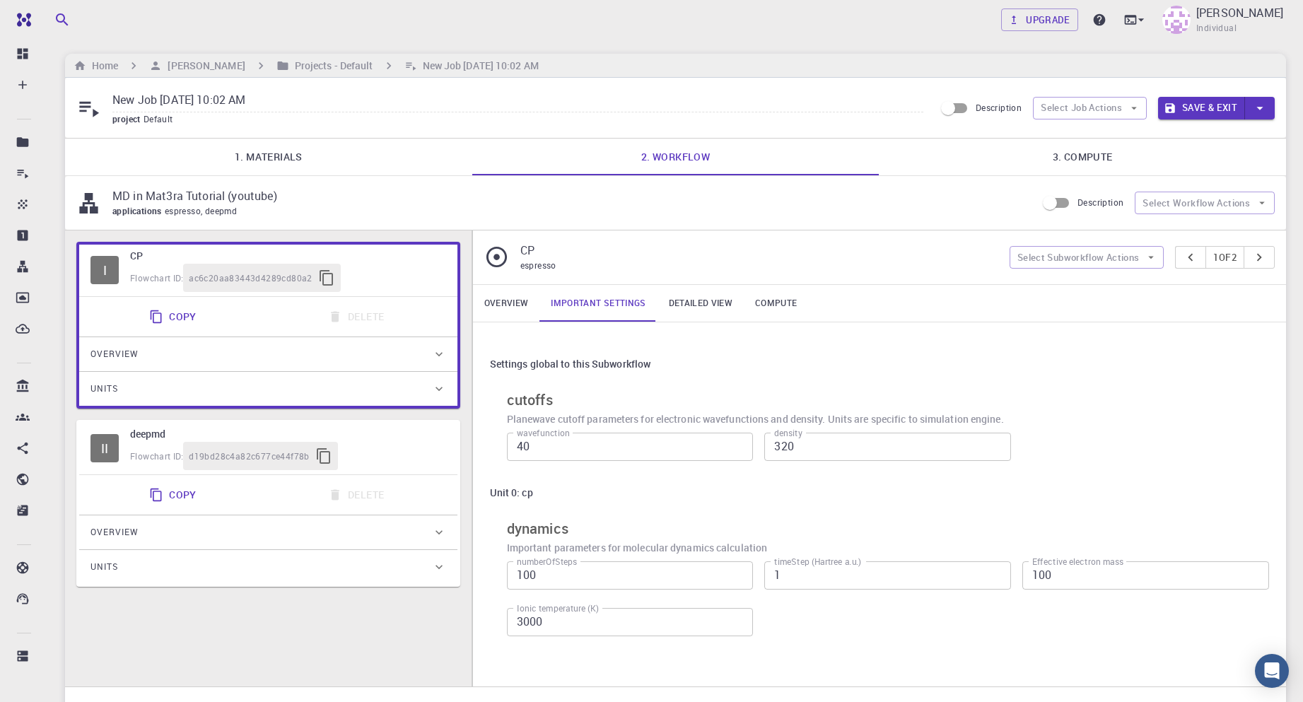
scroll to position [0, 0]
click at [1209, 109] on button "Save & Exit" at bounding box center [1201, 110] width 87 height 23
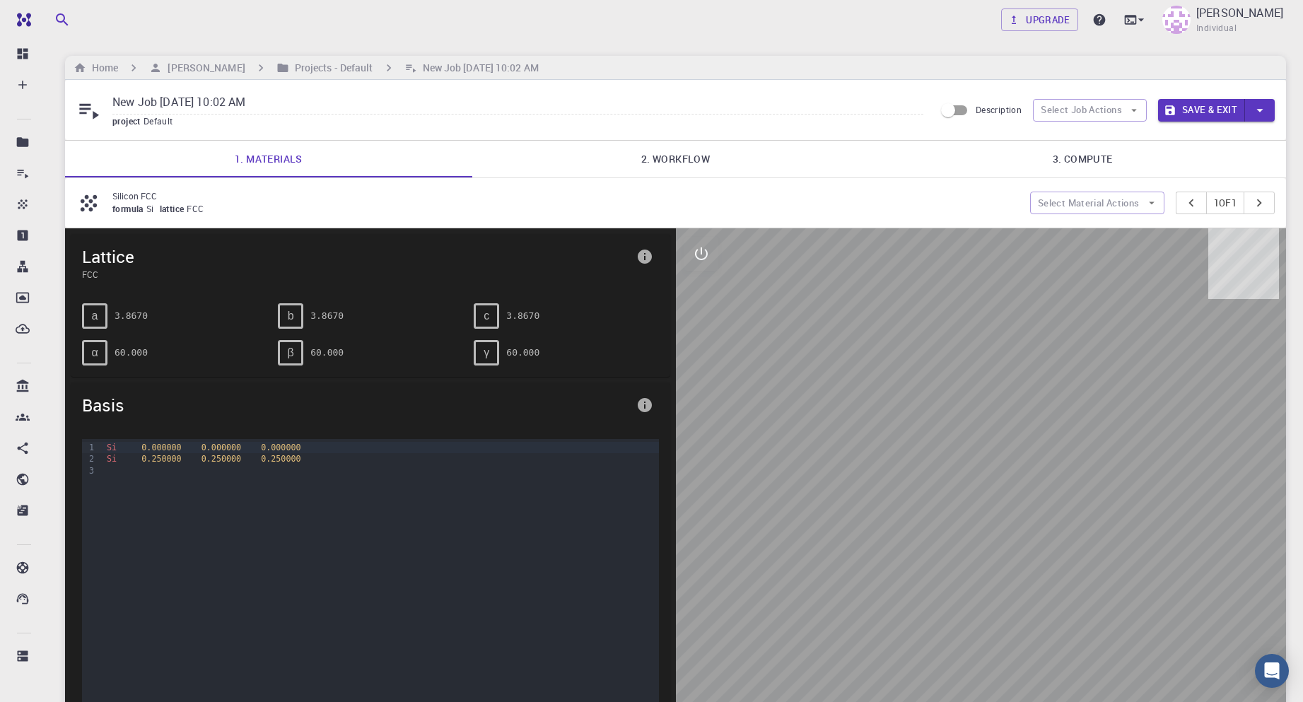
click at [671, 156] on link "2. Workflow" at bounding box center [675, 159] width 407 height 37
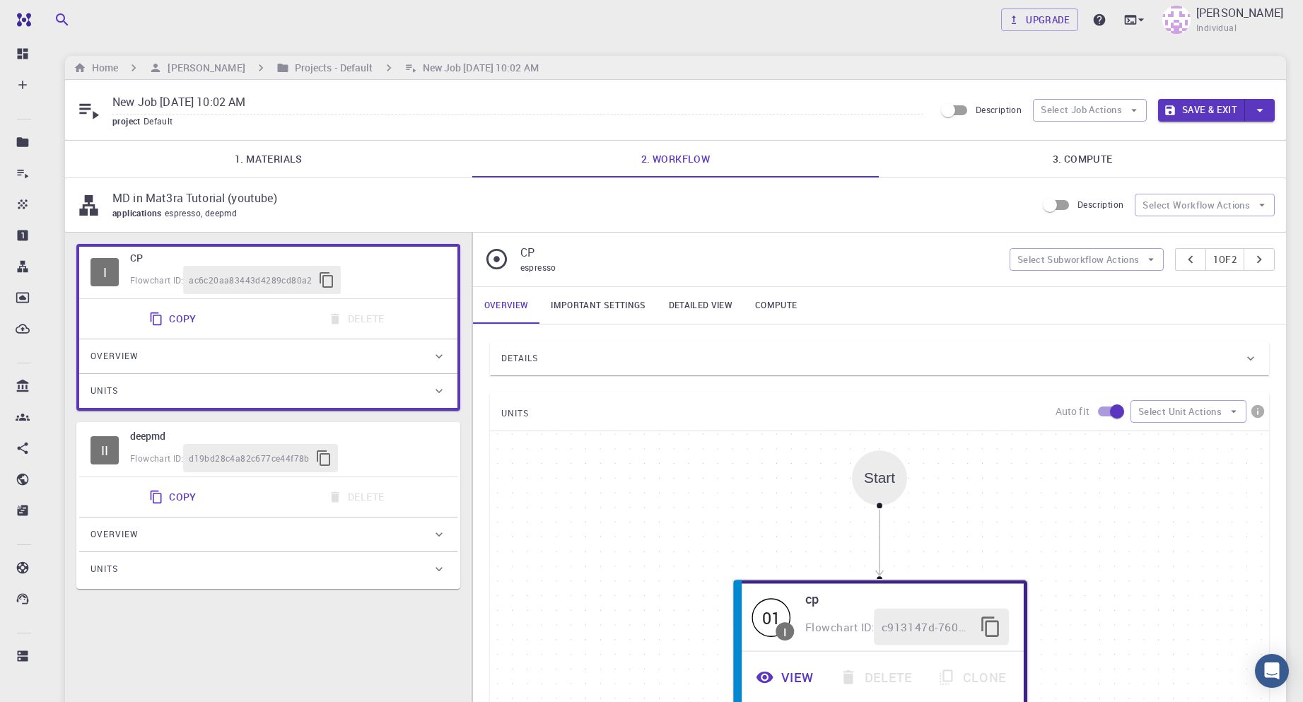
click at [1098, 145] on link "3. Compute" at bounding box center [1082, 159] width 407 height 37
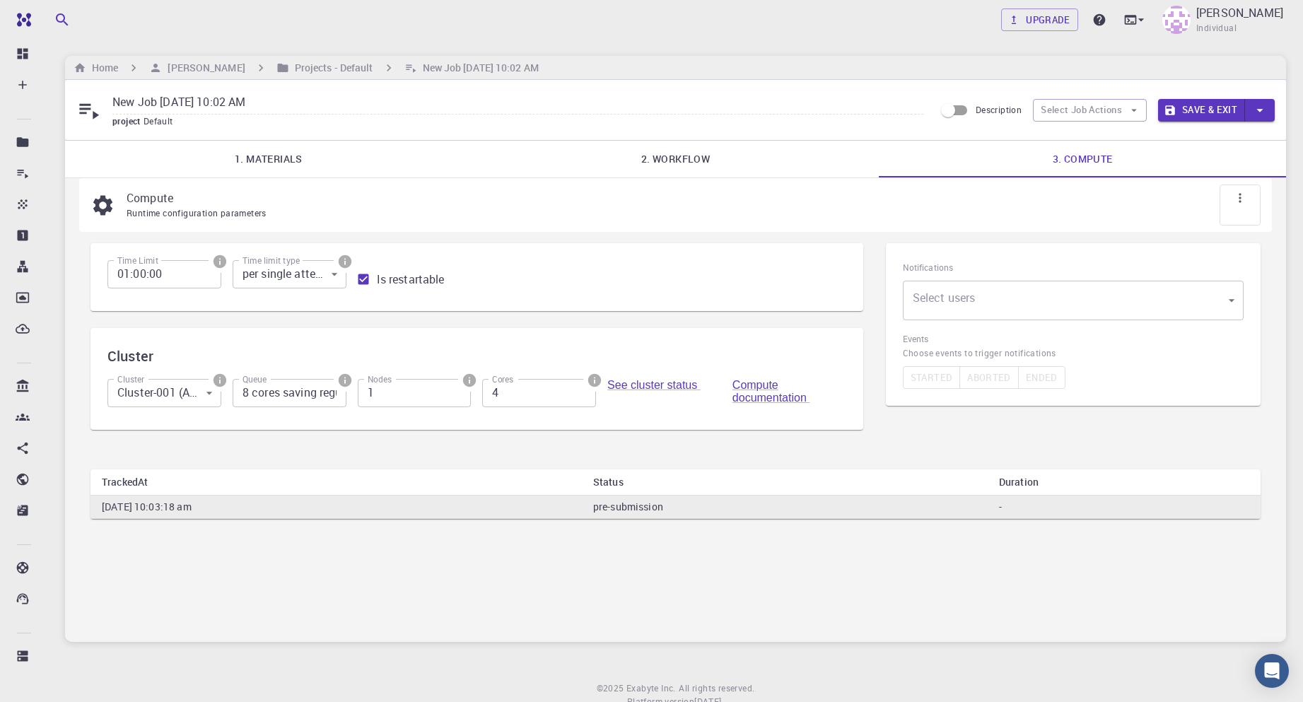
click at [1210, 105] on button "Save & Exit" at bounding box center [1201, 110] width 87 height 23
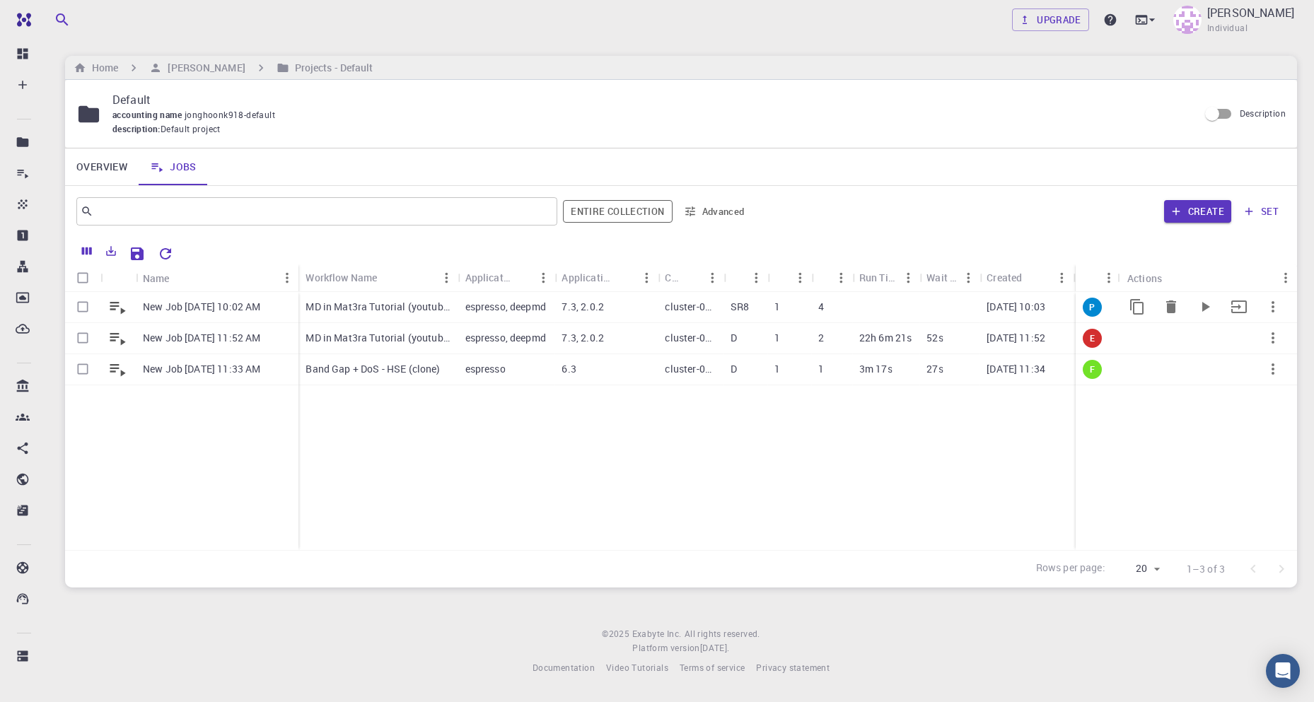
click at [562, 306] on p "7.3, 2.0.2" at bounding box center [583, 307] width 42 height 14
click at [1209, 310] on icon "Run" at bounding box center [1205, 306] width 17 height 17
